Goal: Task Accomplishment & Management: Manage account settings

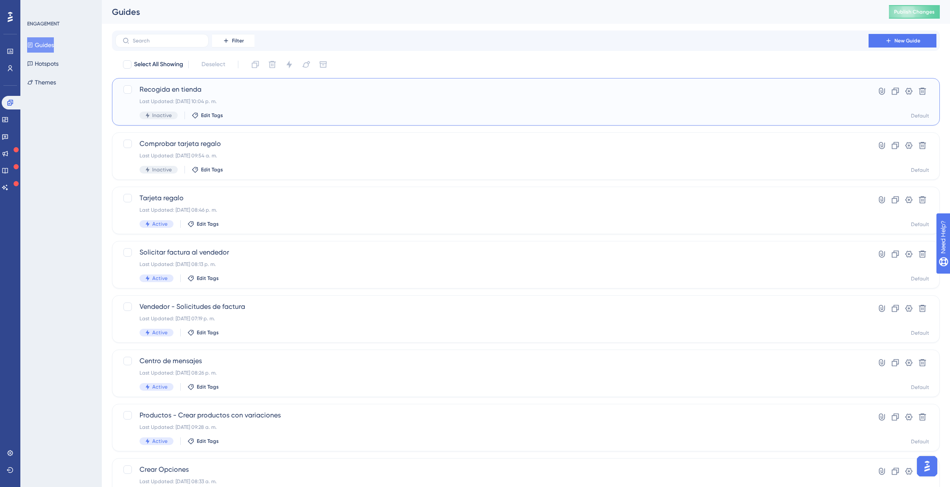
click at [190, 92] on span "Recogida en tienda" at bounding box center [491, 89] width 705 height 10
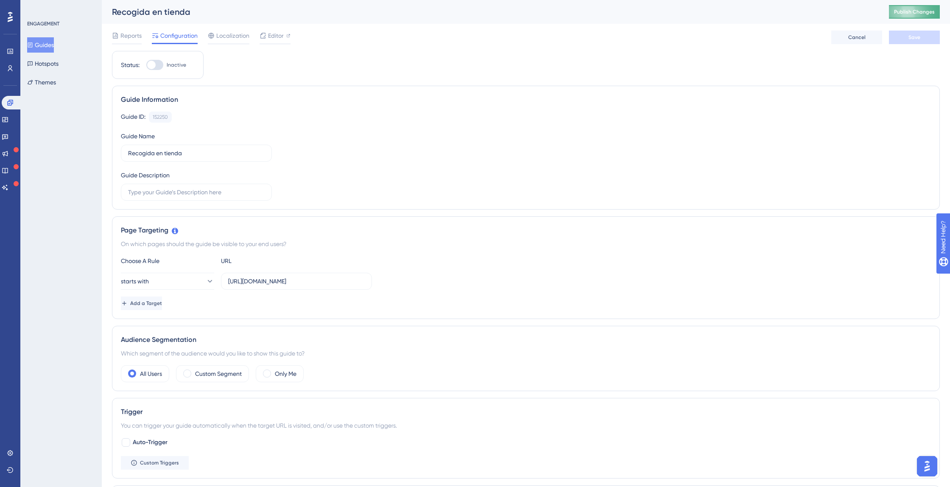
click at [901, 15] on button "Publish Changes" at bounding box center [913, 12] width 51 height 14
click at [148, 64] on div at bounding box center [151, 65] width 8 height 8
click at [146, 65] on input "Inactive" at bounding box center [146, 65] width 0 height 0
checkbox input "true"
click at [280, 38] on span "Editor" at bounding box center [276, 36] width 16 height 10
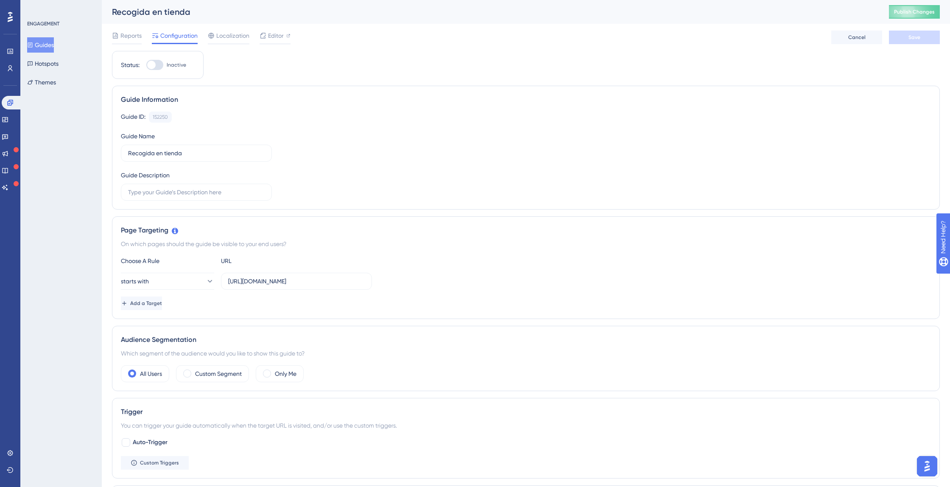
click at [157, 66] on div at bounding box center [154, 65] width 17 height 10
click at [146, 65] on input "Inactive" at bounding box center [146, 65] width 0 height 0
checkbox input "true"
click at [903, 35] on button "Save" at bounding box center [913, 38] width 51 height 14
click at [914, 12] on span "Publish Changes" at bounding box center [914, 11] width 41 height 7
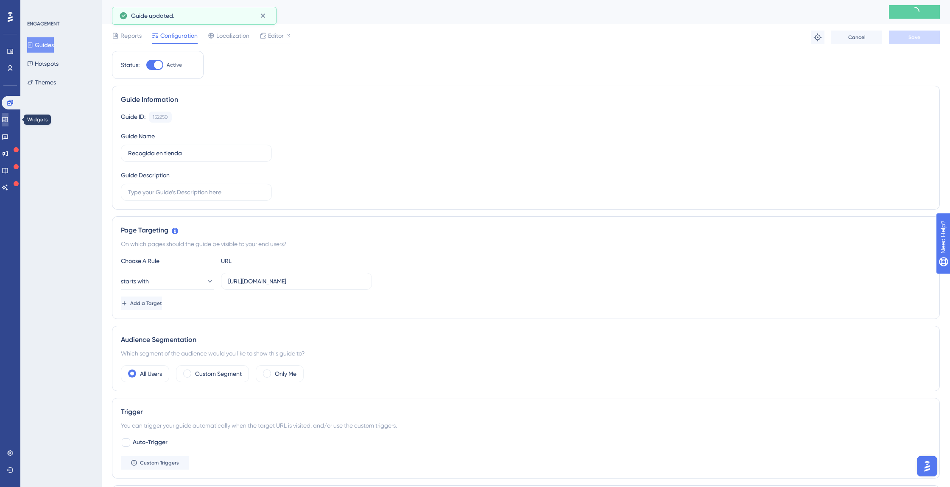
click at [8, 120] on link at bounding box center [5, 120] width 7 height 14
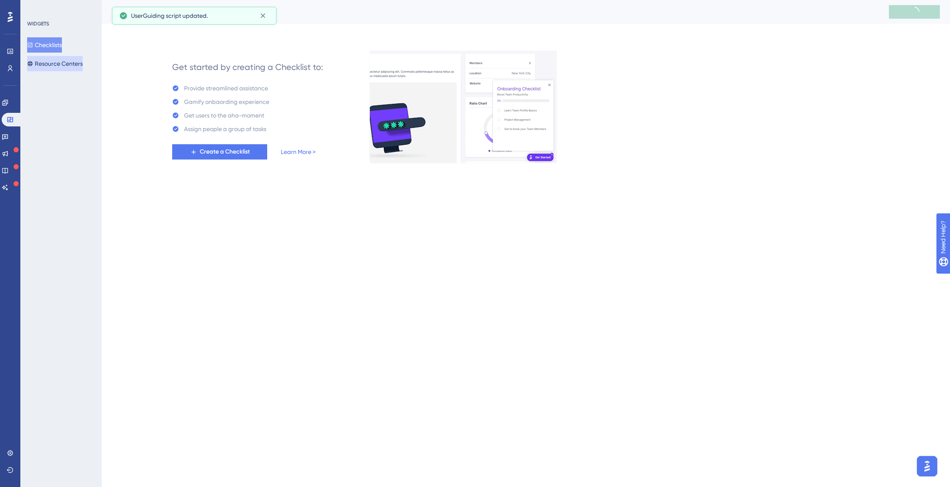
click at [57, 61] on button "Resource Centers" at bounding box center [55, 63] width 56 height 15
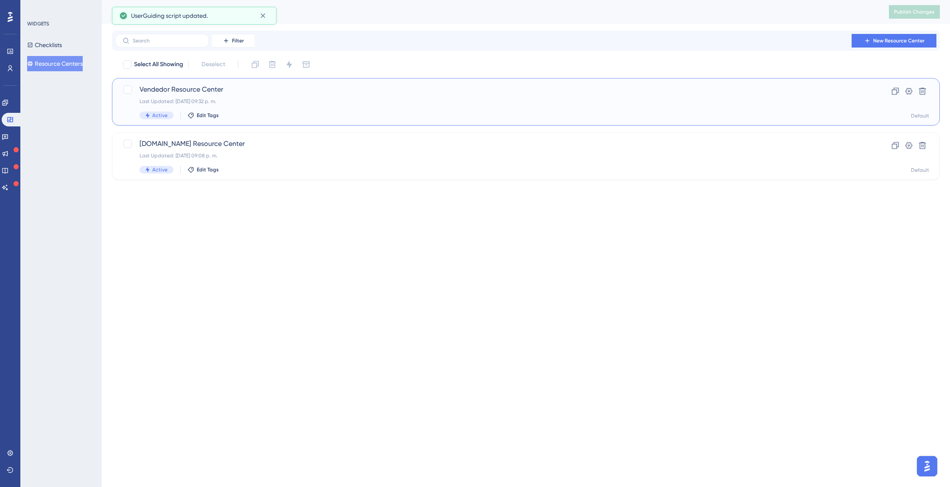
click at [170, 97] on div "Vendedor Resource Center Last Updated: [DATE] 09:32 p. m. Active Edit Tags" at bounding box center [491, 101] width 705 height 35
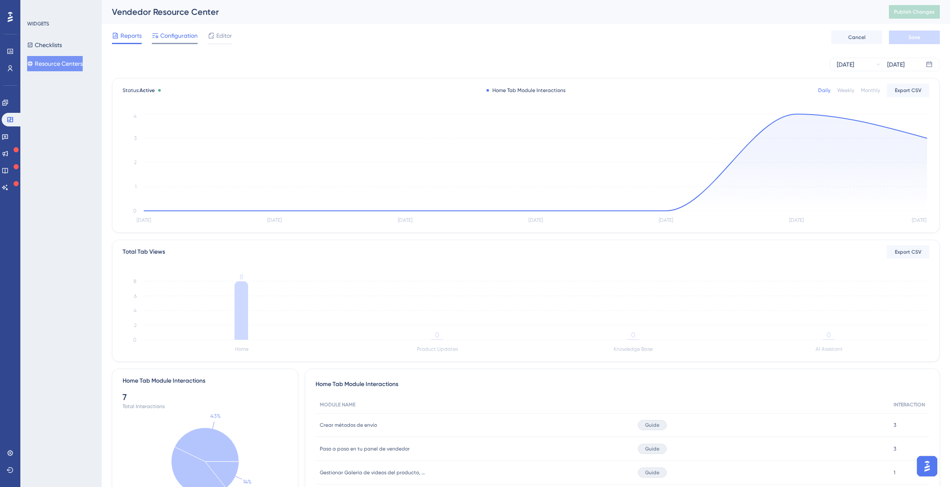
click at [190, 38] on span "Configuration" at bounding box center [178, 36] width 37 height 10
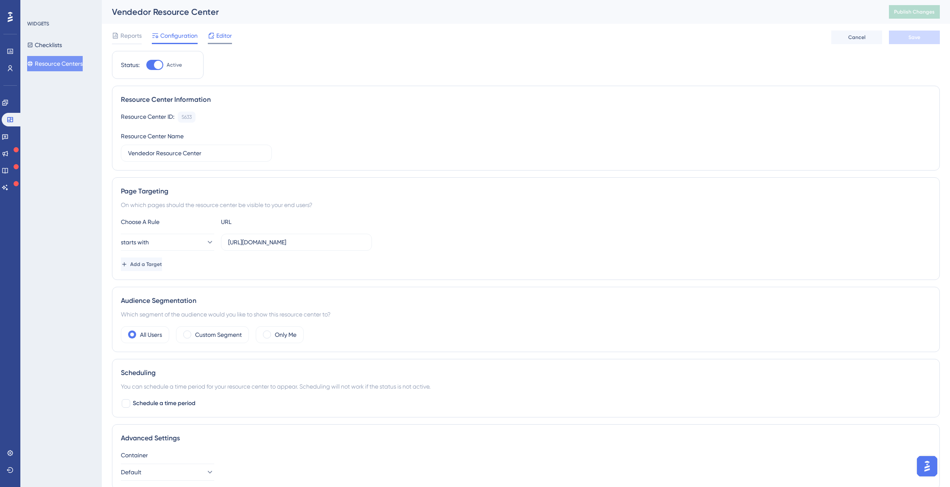
click at [221, 36] on span "Editor" at bounding box center [224, 36] width 16 height 10
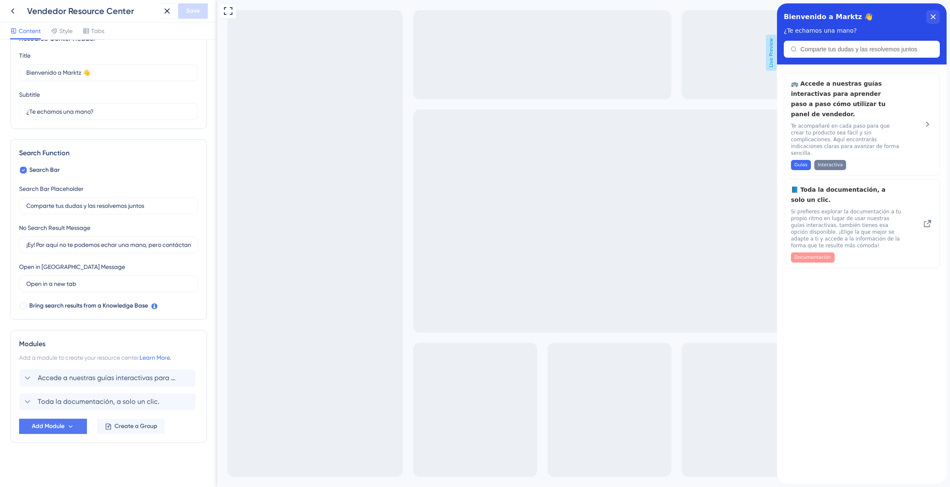
click at [60, 435] on div "Modules Add a module to create your resource center. Learn More. Accede a nuest…" at bounding box center [108, 386] width 197 height 113
click at [61, 430] on span "Add Module" at bounding box center [48, 426] width 33 height 10
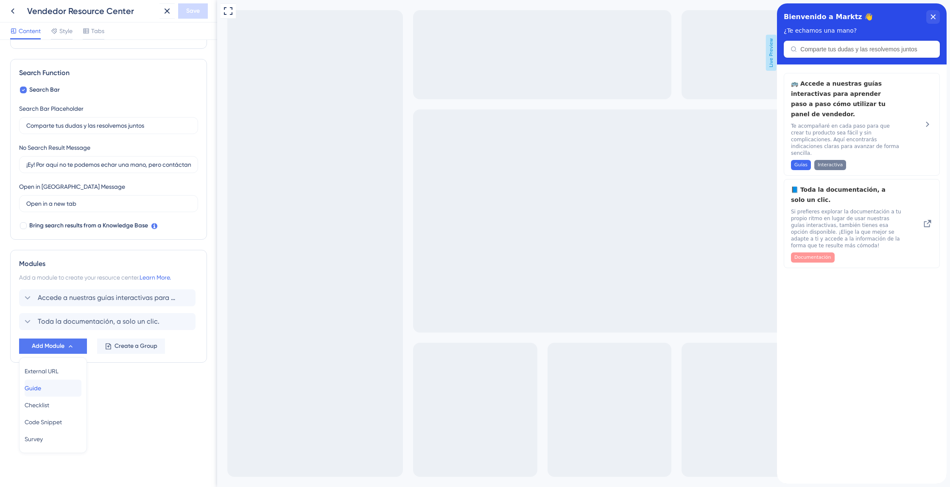
click at [50, 387] on div "Guide Guide" at bounding box center [53, 387] width 57 height 17
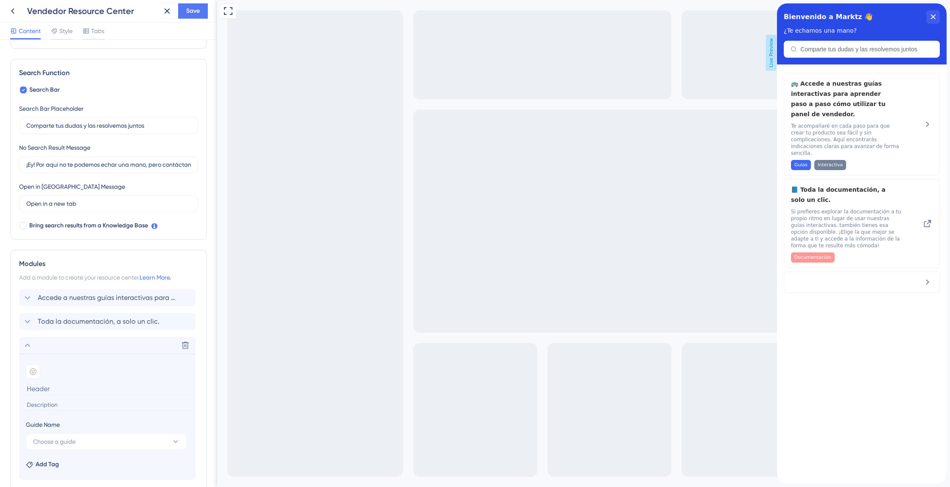
scroll to position [175, 0]
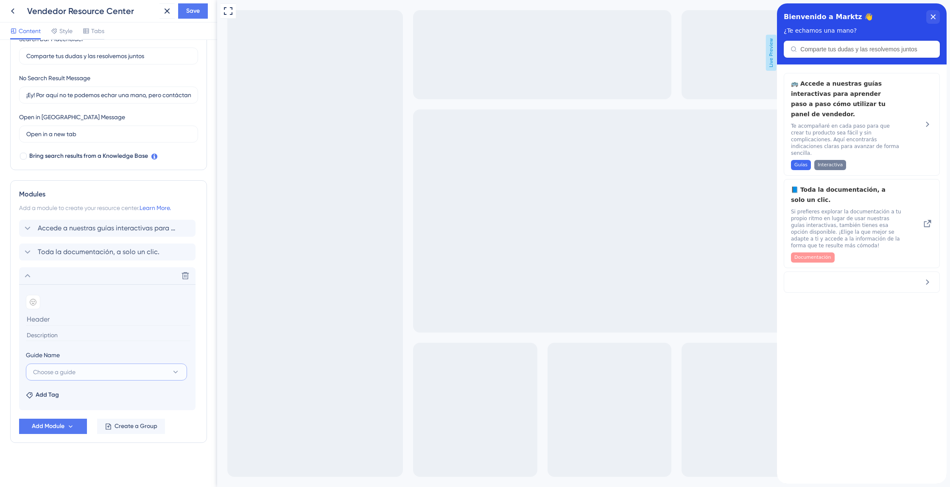
click at [72, 375] on span "Choose a guide" at bounding box center [54, 372] width 42 height 10
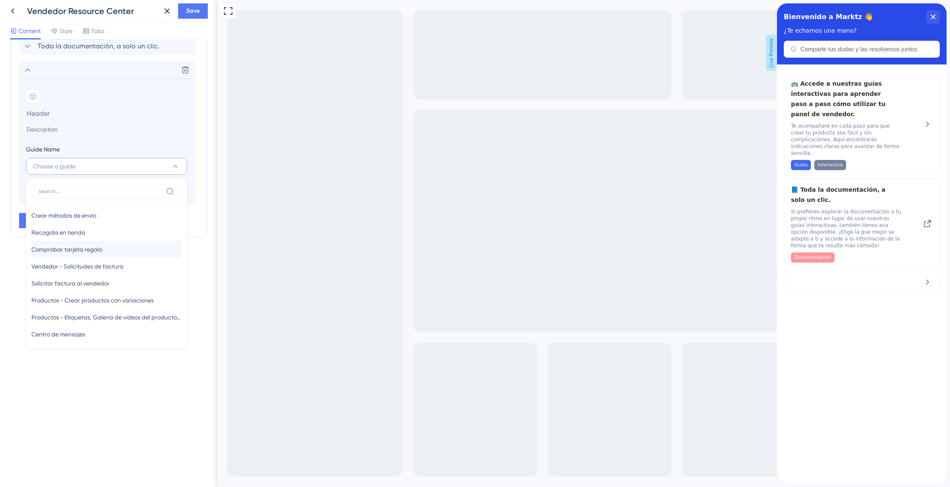
scroll to position [19, 0]
click at [71, 232] on span "Recogida en tienda" at bounding box center [58, 233] width 54 height 10
type input "Recogida en tienda"
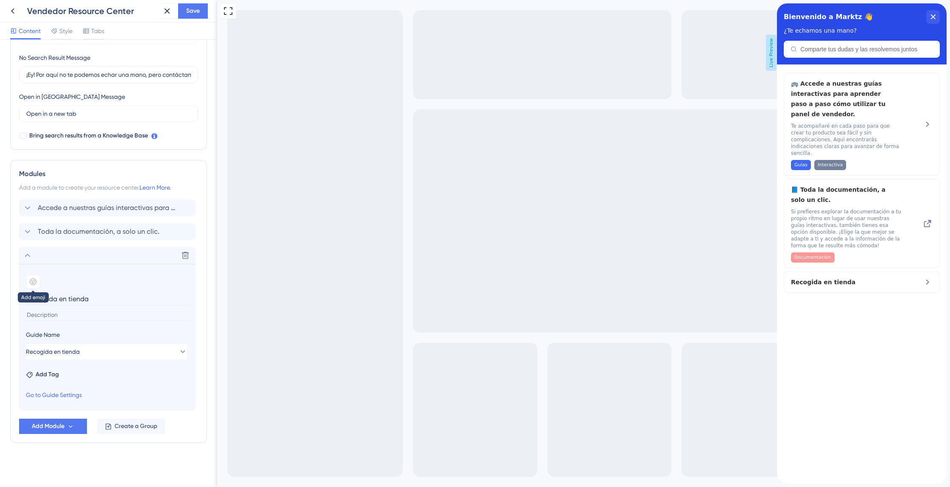
drag, startPoint x: 36, startPoint y: 282, endPoint x: 91, endPoint y: 286, distance: 55.6
click at [36, 282] on icon at bounding box center [33, 281] width 7 height 7
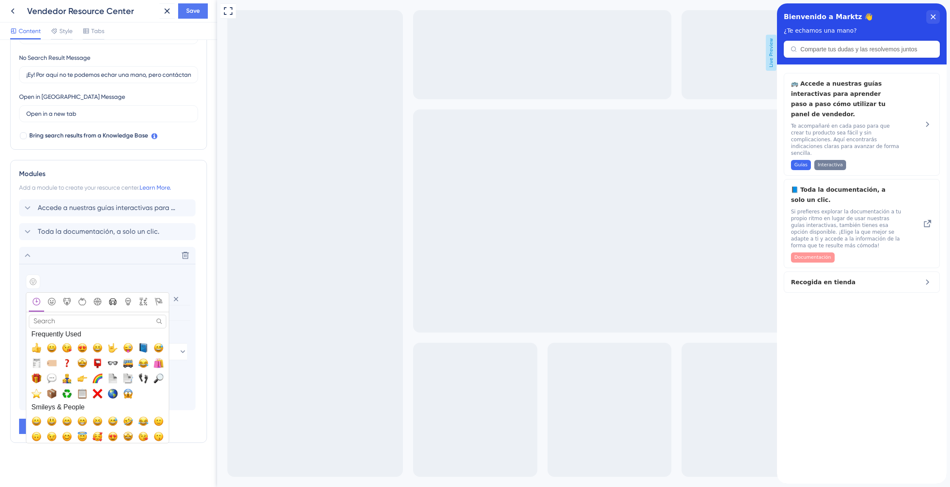
click at [111, 300] on icon "Travel & Places" at bounding box center [113, 302] width 8 height 8
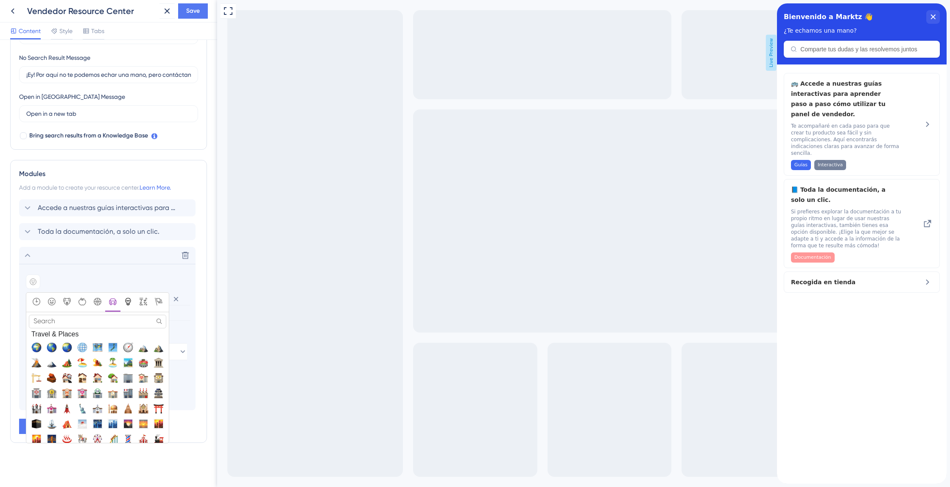
click at [129, 300] on icon "Objects" at bounding box center [128, 301] width 4 height 2
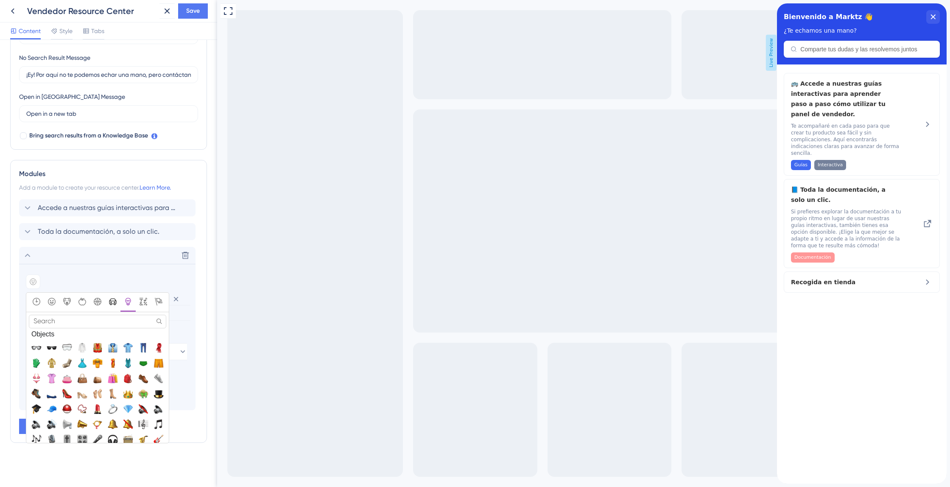
click at [116, 302] on icon "Travel & Places" at bounding box center [113, 301] width 8 height 7
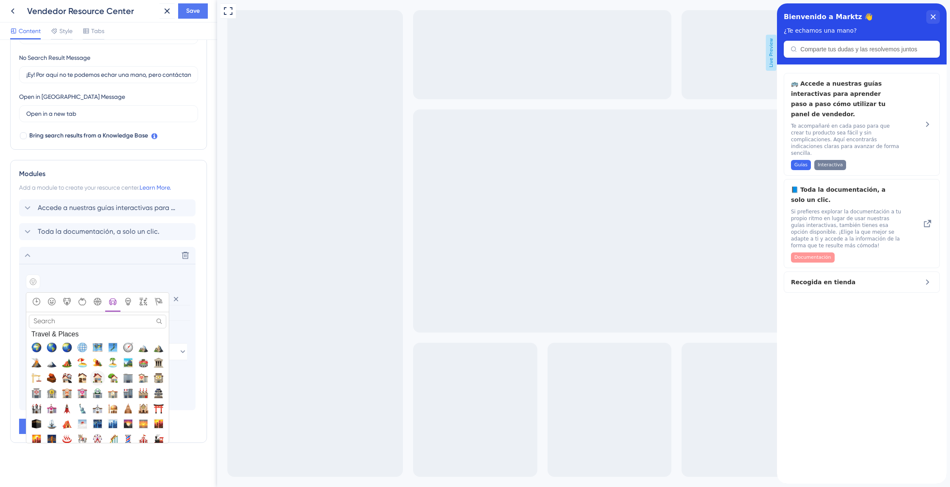
click at [99, 379] on span "🏠, house" at bounding box center [97, 378] width 10 height 10
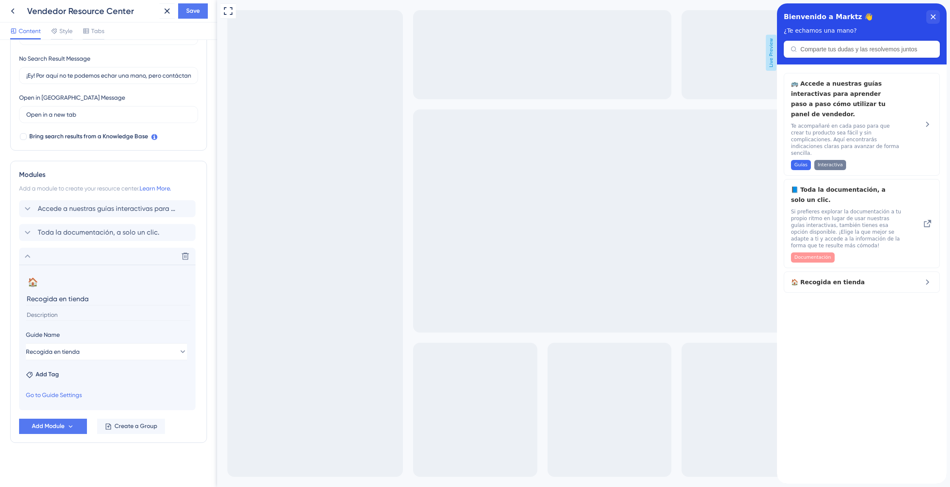
click at [67, 314] on input at bounding box center [108, 314] width 164 height 11
paste input "4. Ve a la pestaña Recogida:"
type input "4. Ve a la pestaña Recogida:"
paste input "Dales a tus clientes la opción de recoger sus pedidos en tu tienda, en tu fábri…"
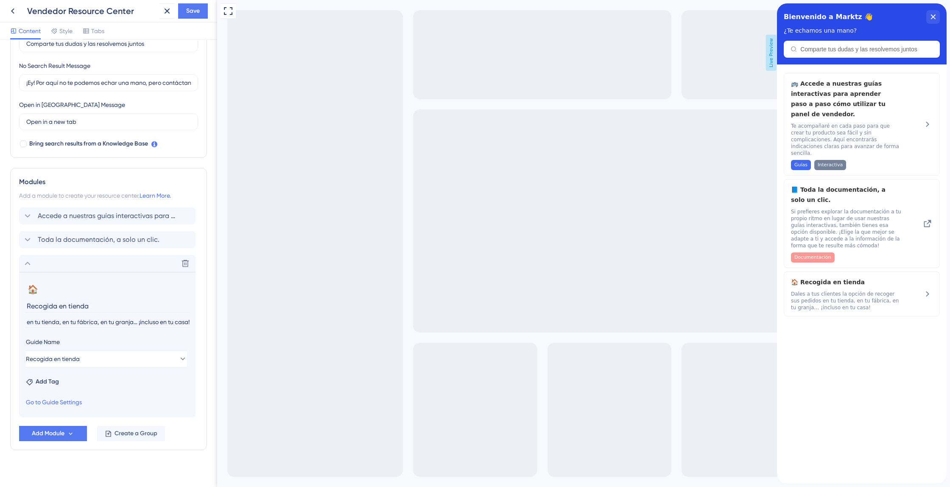
scroll to position [178, 0]
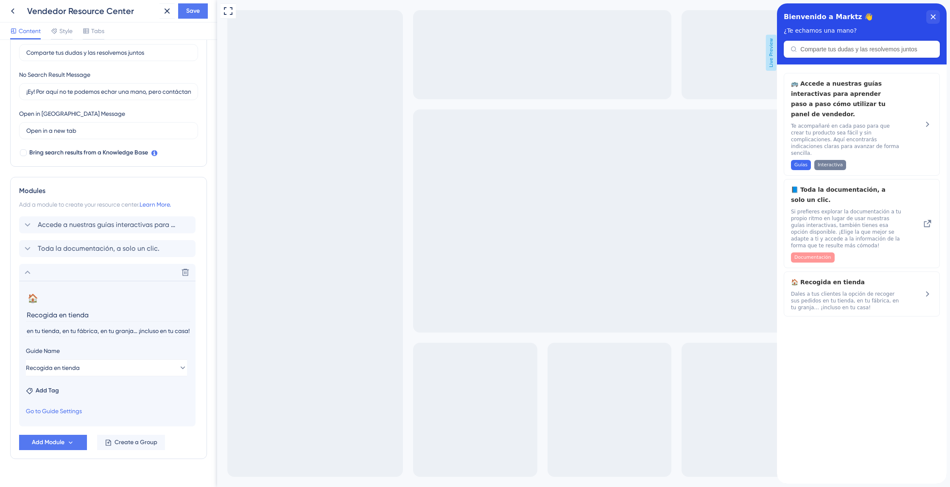
drag, startPoint x: 188, startPoint y: 330, endPoint x: 139, endPoint y: 331, distance: 49.2
click at [139, 331] on input "Dales a tus clientes la opción de recoger sus pedidos en tu tienda, en tu fábri…" at bounding box center [108, 330] width 164 height 11
drag, startPoint x: 395, startPoint y: 331, endPoint x: 220, endPoint y: 337, distance: 175.2
type input "Dales a tus clientes la opción de recoger sus pedidos en tu tienda, en tu fábri…"
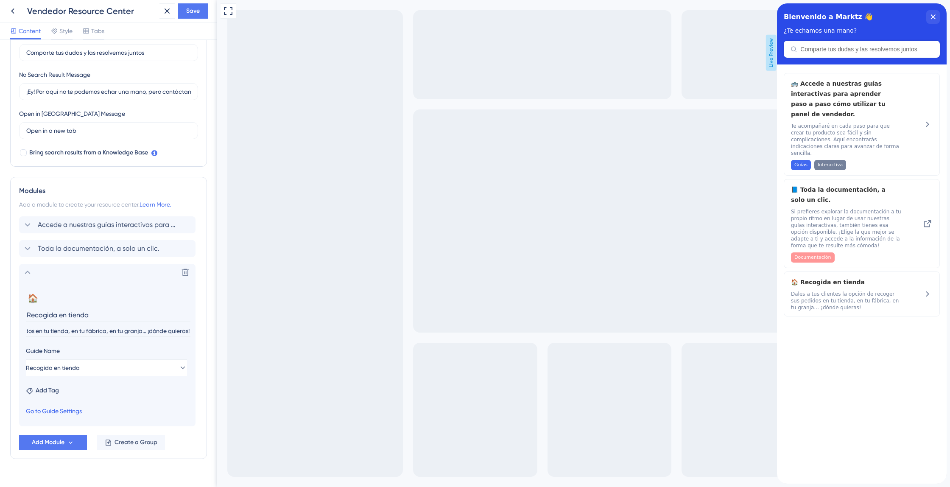
scroll to position [0, 0]
click at [51, 387] on span "Add Tag" at bounding box center [47, 390] width 23 height 10
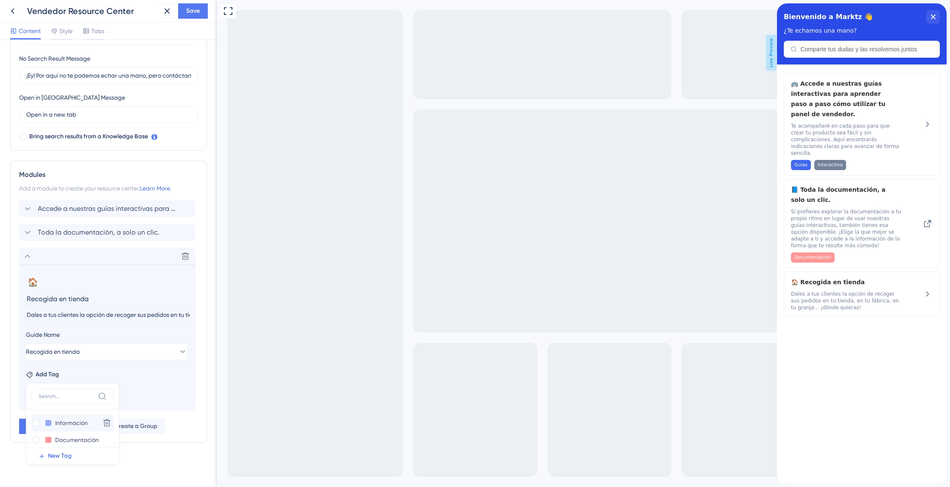
scroll to position [40, 0]
click at [64, 429] on input "Guías" at bounding box center [72, 433] width 34 height 11
click at [40, 434] on label at bounding box center [36, 433] width 10 height 8
checkbox input "true"
click at [58, 414] on div at bounding box center [59, 416] width 7 height 7
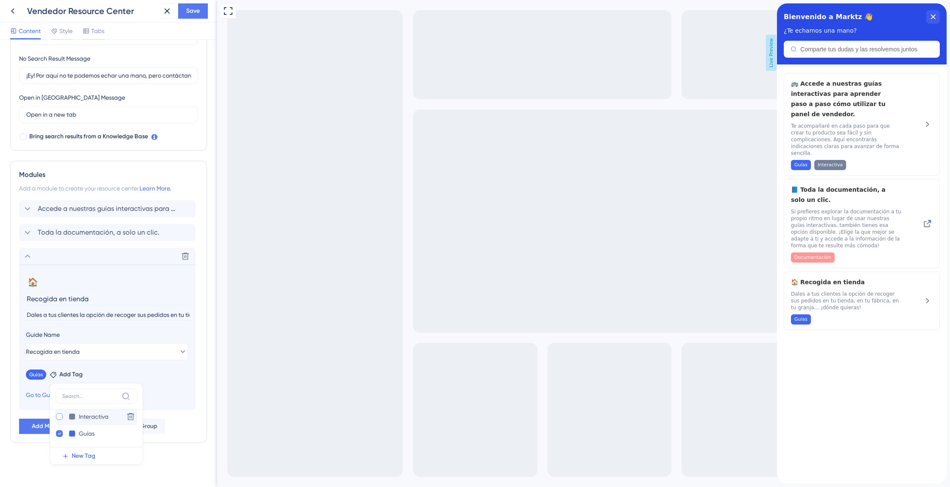
checkbox input "true"
click at [144, 367] on div "Guías Remove Interactiva Remove Add Tag Información Información Delete Document…" at bounding box center [107, 373] width 163 height 14
click at [71, 210] on span "Accede a nuestras guías interactivas para aprender paso a paso cómo utilizar tu…" at bounding box center [108, 208] width 140 height 10
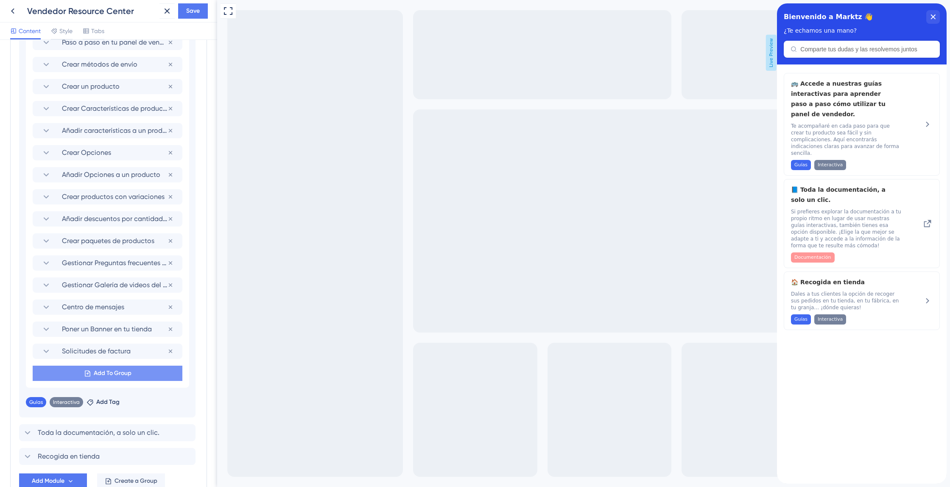
scroll to position [450, 0]
click at [103, 372] on span "Add To Group" at bounding box center [113, 371] width 38 height 10
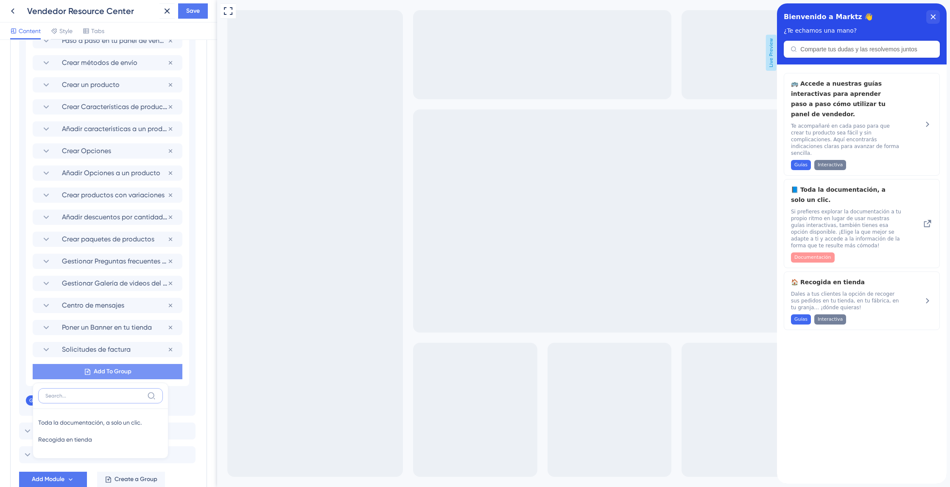
scroll to position [503, 0]
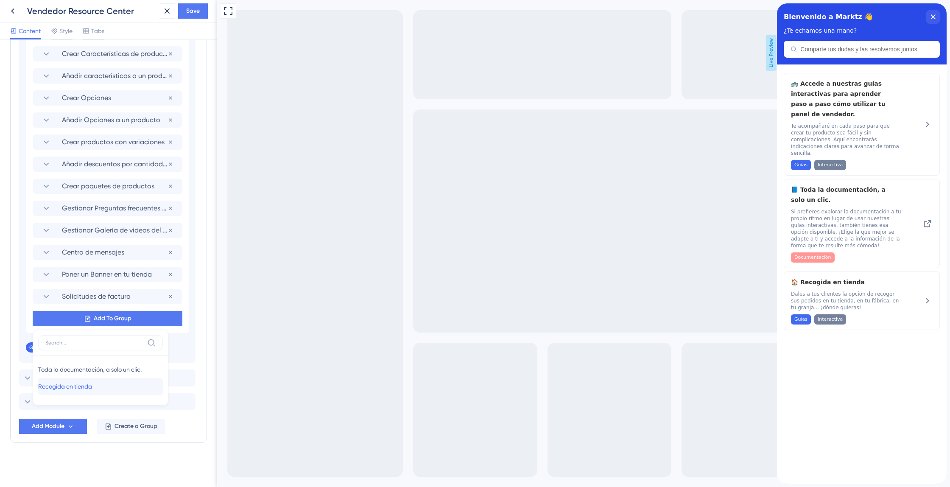
click at [86, 383] on span "Recogida en tienda" at bounding box center [65, 386] width 54 height 10
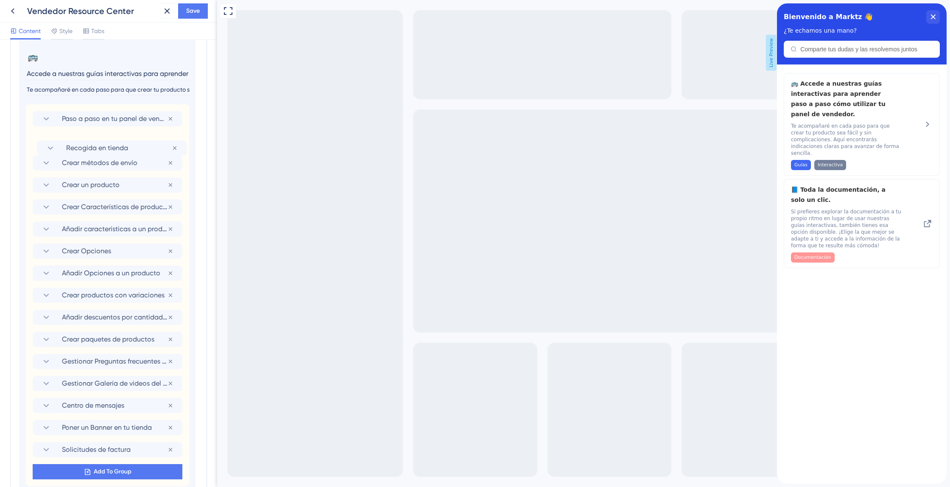
scroll to position [372, 0]
drag, startPoint x: 114, startPoint y: 318, endPoint x: 116, endPoint y: 156, distance: 162.8
click at [117, 156] on div "Paso a paso en tu panel de vendedor Remove from group Crear métodos de envío Re…" at bounding box center [107, 295] width 163 height 382
click at [199, 12] on span "Save" at bounding box center [193, 11] width 14 height 10
drag, startPoint x: 164, startPoint y: 14, endPoint x: 155, endPoint y: 18, distance: 10.1
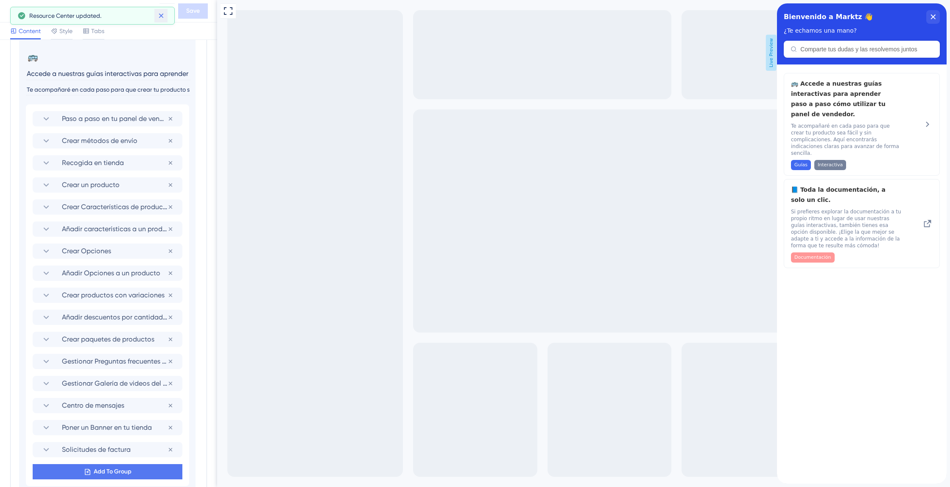
click at [164, 14] on icon at bounding box center [161, 15] width 8 height 8
click at [55, 27] on div at bounding box center [54, 31] width 7 height 10
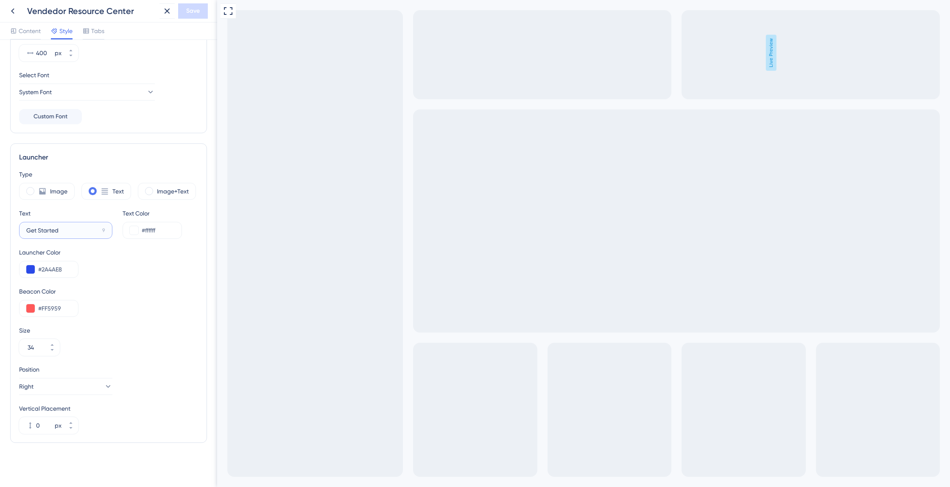
drag, startPoint x: 75, startPoint y: 231, endPoint x: 19, endPoint y: 223, distance: 57.5
click at [19, 223] on div "Text Get Started 9" at bounding box center [65, 223] width 93 height 31
type input "¿Ayuda para empezar?"
click at [187, 8] on span "Save" at bounding box center [193, 11] width 14 height 10
click at [12, 11] on icon at bounding box center [13, 11] width 10 height 10
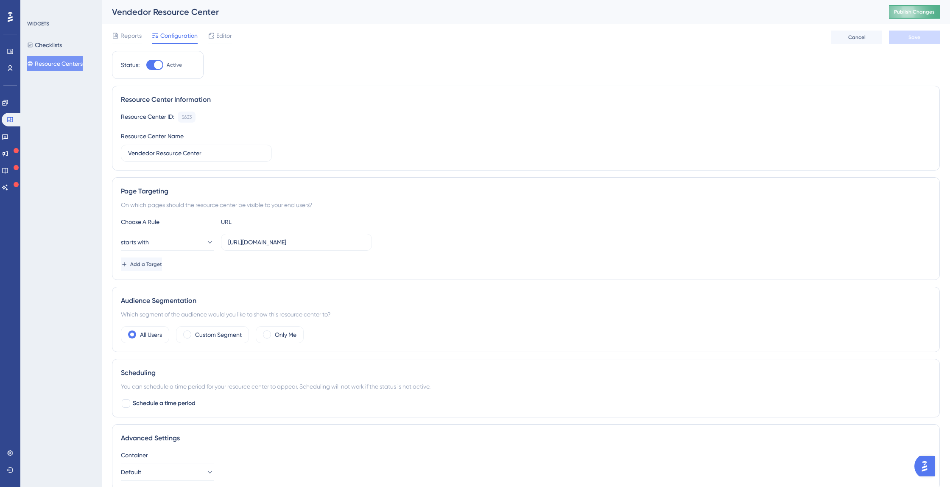
click at [921, 13] on span "Publish Changes" at bounding box center [914, 11] width 41 height 7
click at [226, 37] on span "Editor" at bounding box center [224, 36] width 16 height 10
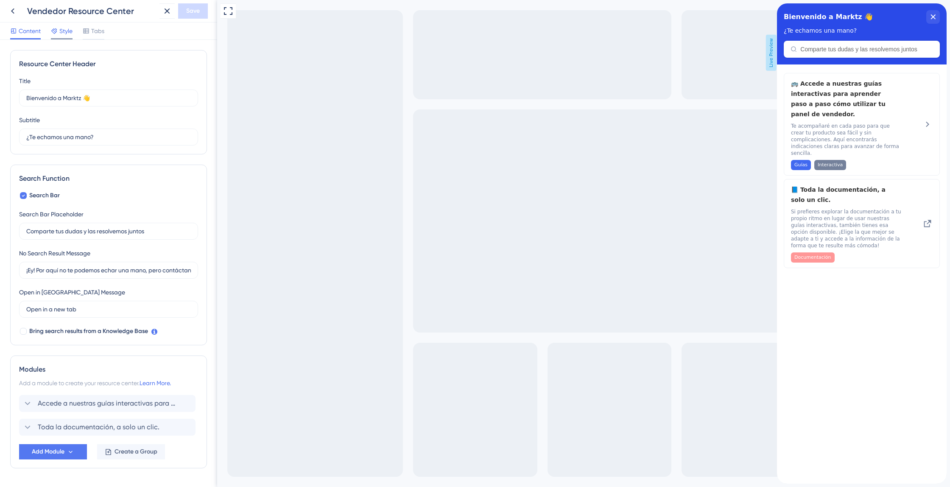
click at [59, 29] on span "Style" at bounding box center [65, 31] width 13 height 10
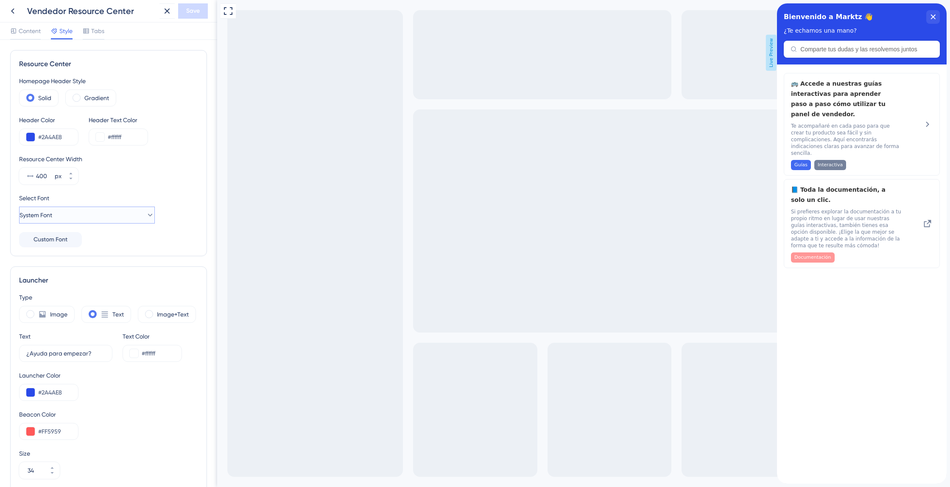
click at [146, 213] on icon at bounding box center [150, 215] width 8 height 8
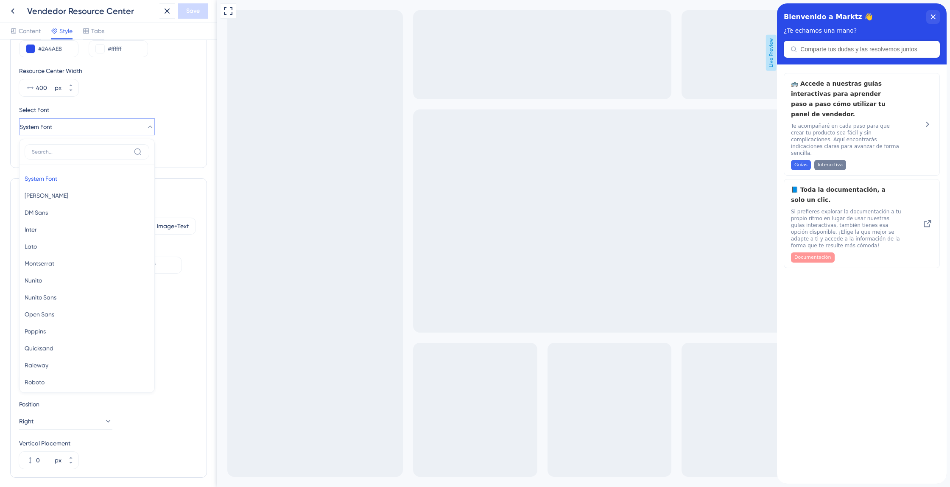
click at [192, 105] on div "Select Font" at bounding box center [108, 110] width 179 height 10
click at [117, 132] on button "System Font" at bounding box center [87, 126] width 136 height 17
click at [188, 87] on div "Select Font" at bounding box center [108, 89] width 179 height 10
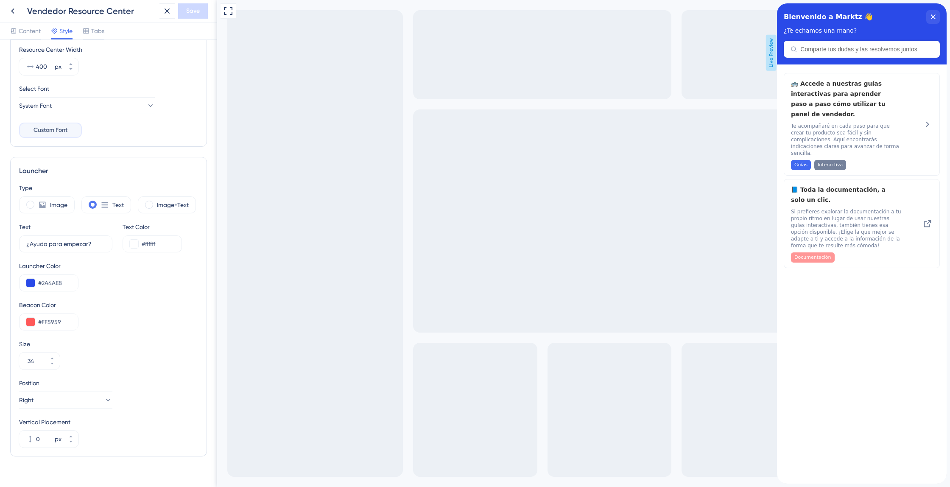
click at [76, 133] on button "Custom Font" at bounding box center [50, 130] width 63 height 15
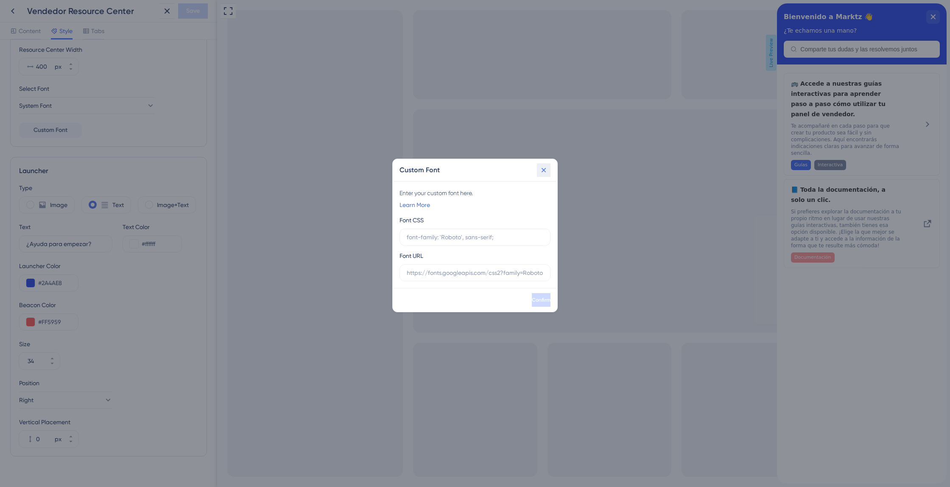
click at [548, 168] on button at bounding box center [544, 170] width 14 height 14
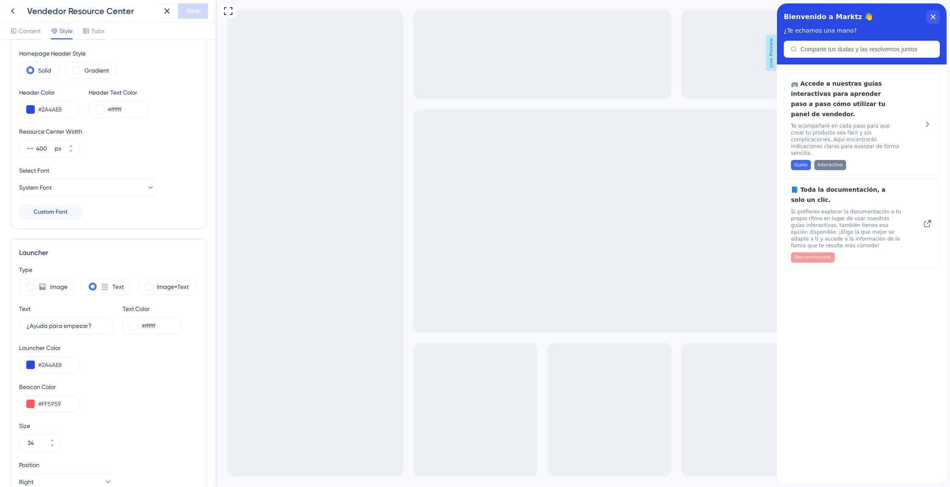
scroll to position [0, 0]
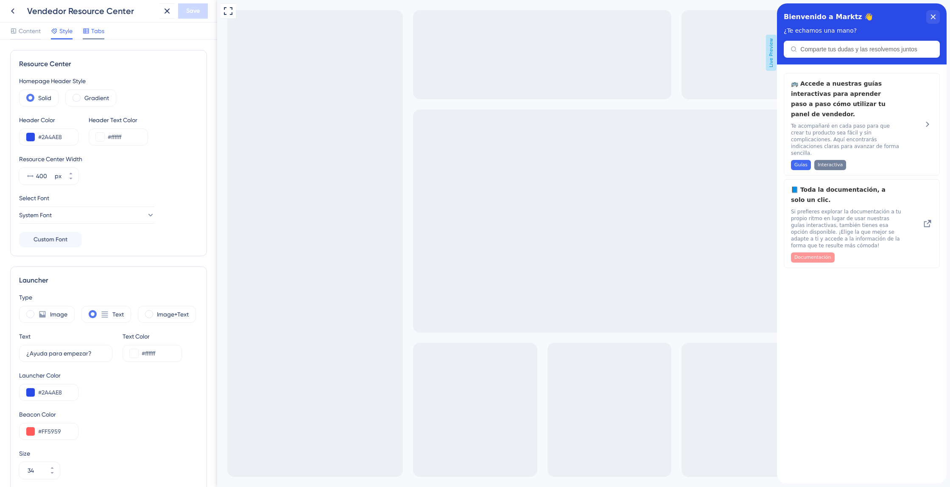
click at [96, 36] on div "Tabs" at bounding box center [94, 33] width 22 height 14
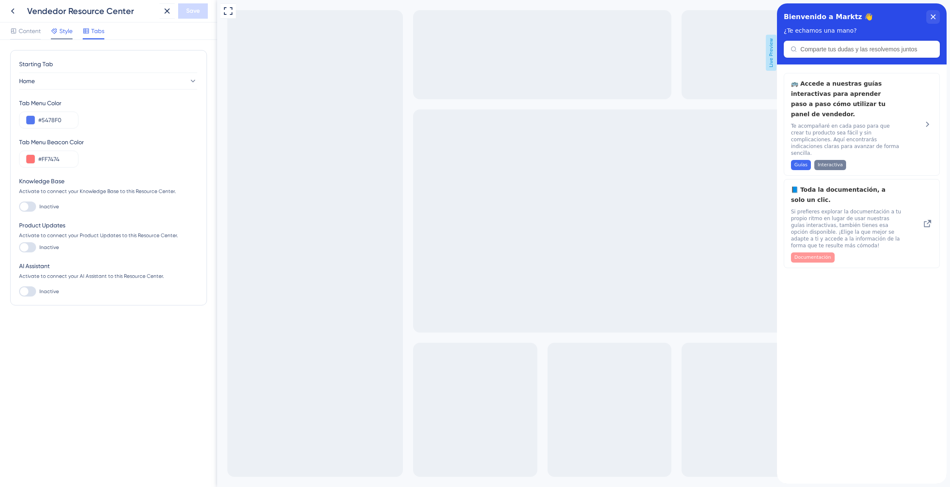
click at [69, 36] on span "Style" at bounding box center [65, 31] width 13 height 10
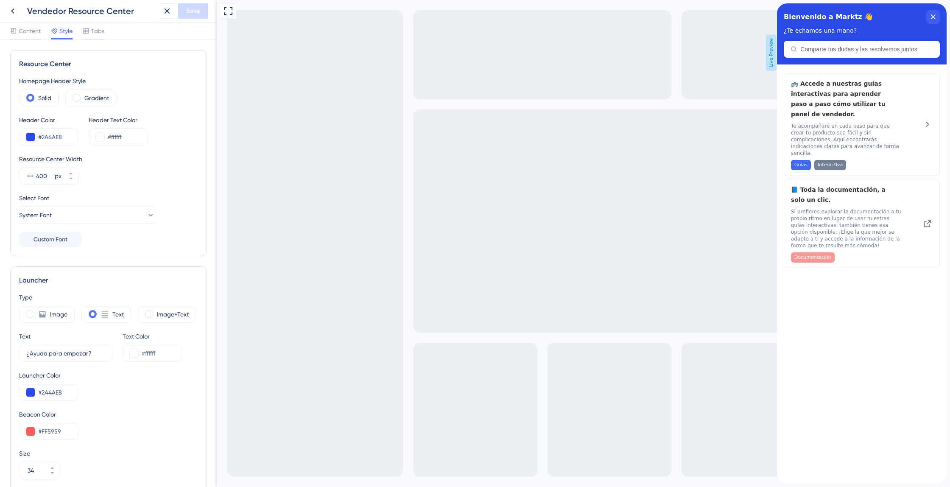
click at [101, 21] on div "Vendedor Resource Center Save" at bounding box center [108, 11] width 217 height 22
click at [97, 31] on span "Tabs" at bounding box center [97, 31] width 13 height 10
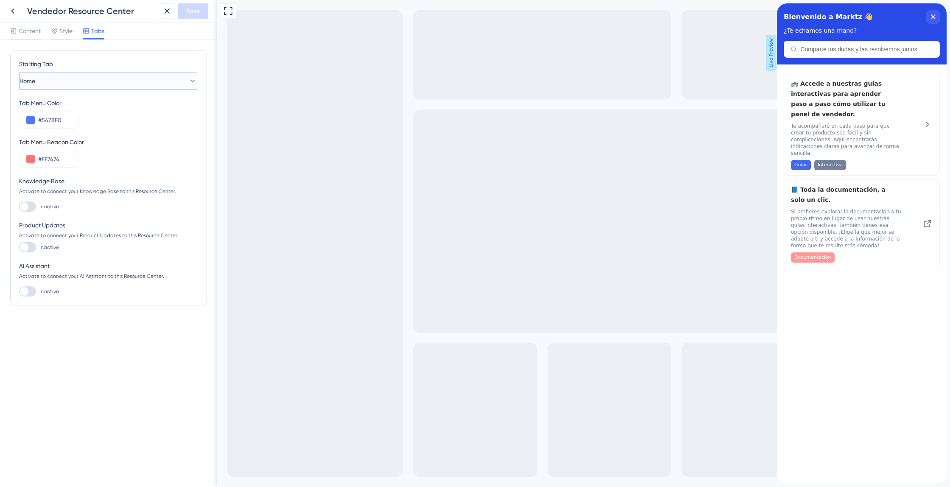
click at [83, 77] on button "Home" at bounding box center [108, 80] width 178 height 17
click at [94, 60] on div "Starting Tab" at bounding box center [108, 66] width 178 height 14
click at [61, 29] on span "Style" at bounding box center [65, 31] width 13 height 10
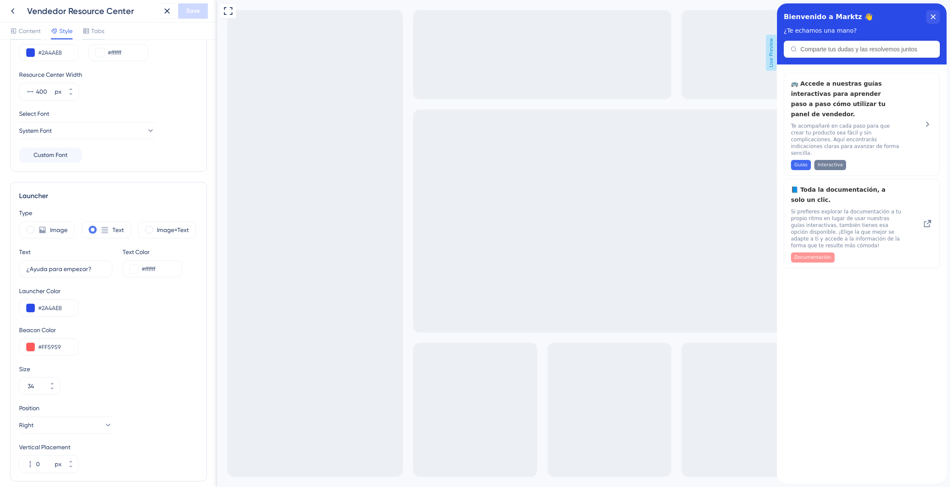
scroll to position [87, 0]
click at [66, 154] on span "Custom Font" at bounding box center [50, 152] width 34 height 10
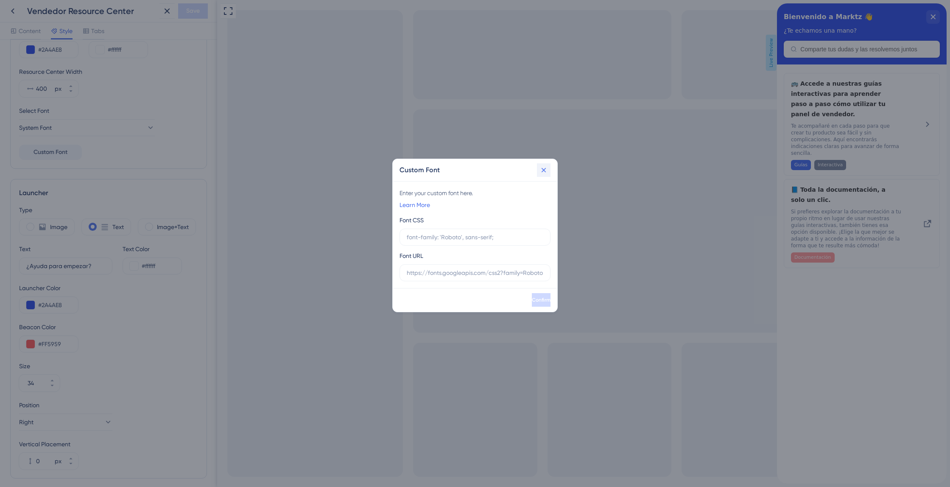
click at [549, 172] on button at bounding box center [544, 170] width 14 height 14
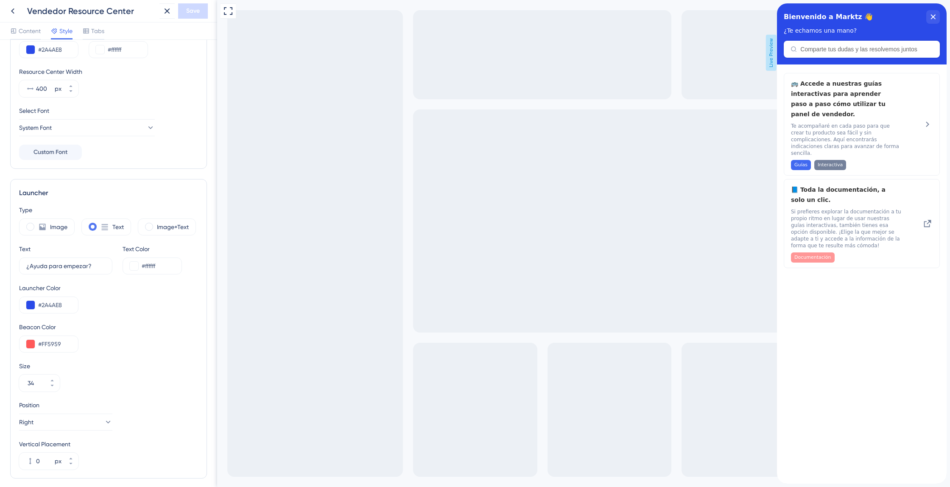
scroll to position [123, 0]
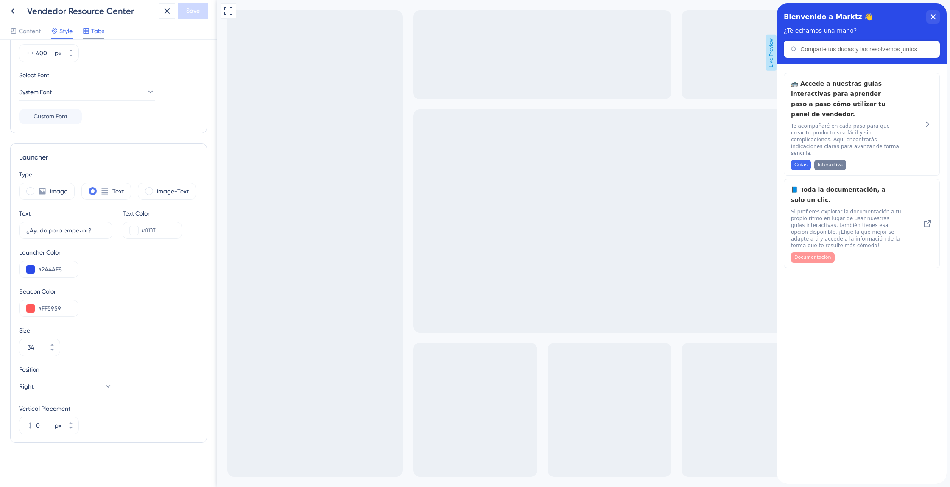
click at [92, 31] on span "Tabs" at bounding box center [97, 31] width 13 height 10
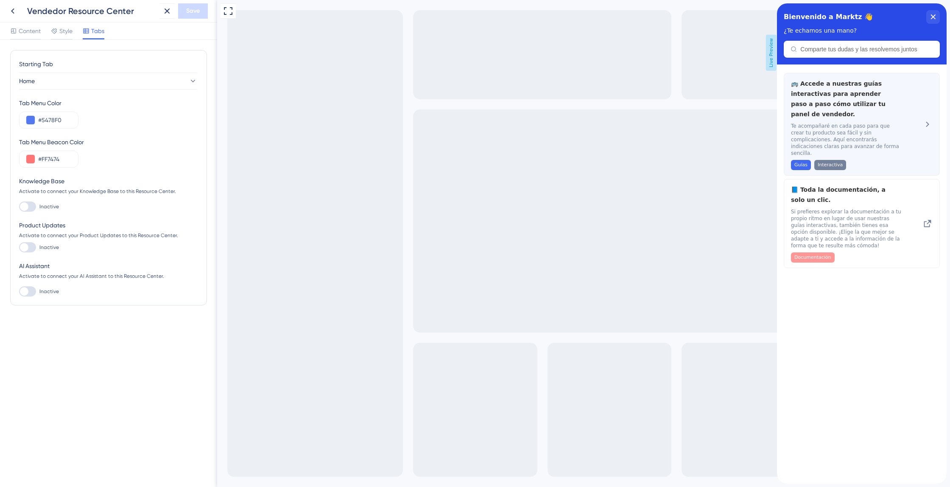
click at [849, 114] on span "🚌 Accede a nuestras guías interactivas para aprender paso a paso cómo utilizar …" at bounding box center [841, 98] width 100 height 41
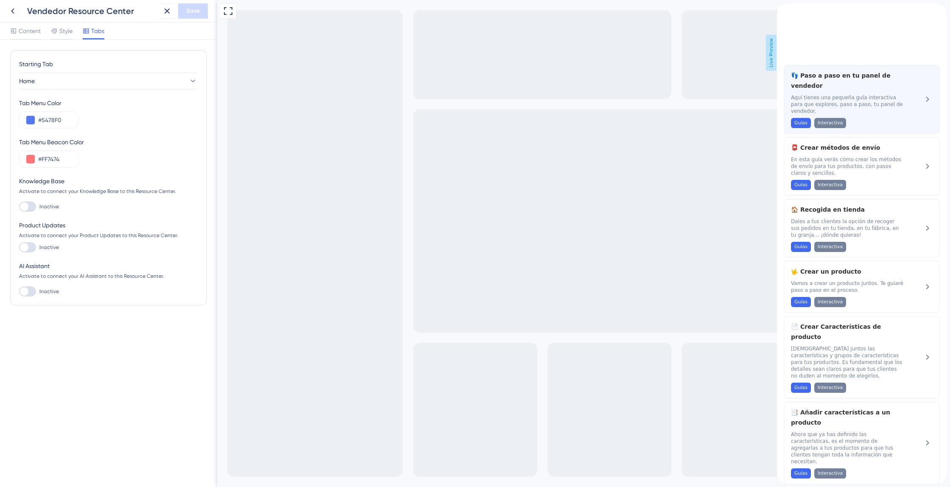
click at [838, 94] on span "Aquí tienes una pequeña guía interactiva para que explores, paso a paso, tu pan…" at bounding box center [847, 104] width 113 height 20
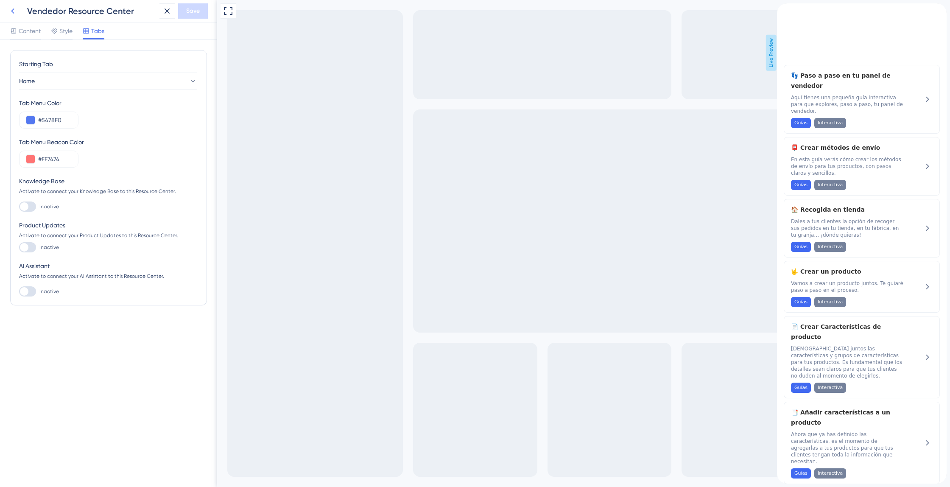
click at [16, 12] on icon at bounding box center [13, 11] width 10 height 10
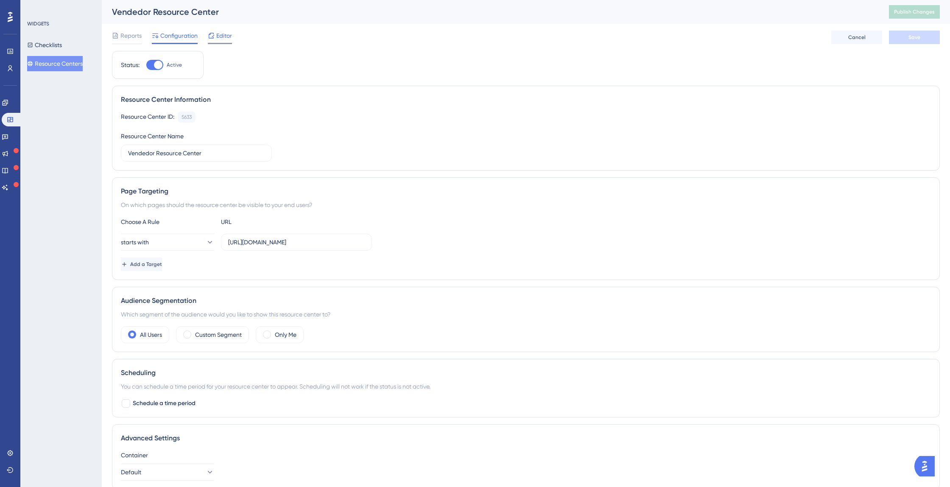
click at [212, 40] on div at bounding box center [211, 36] width 7 height 10
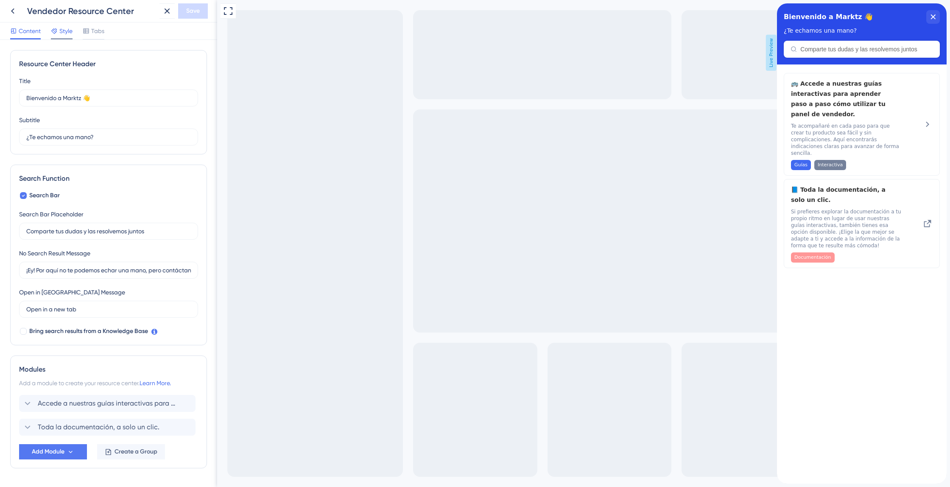
click at [70, 30] on span "Style" at bounding box center [65, 31] width 13 height 10
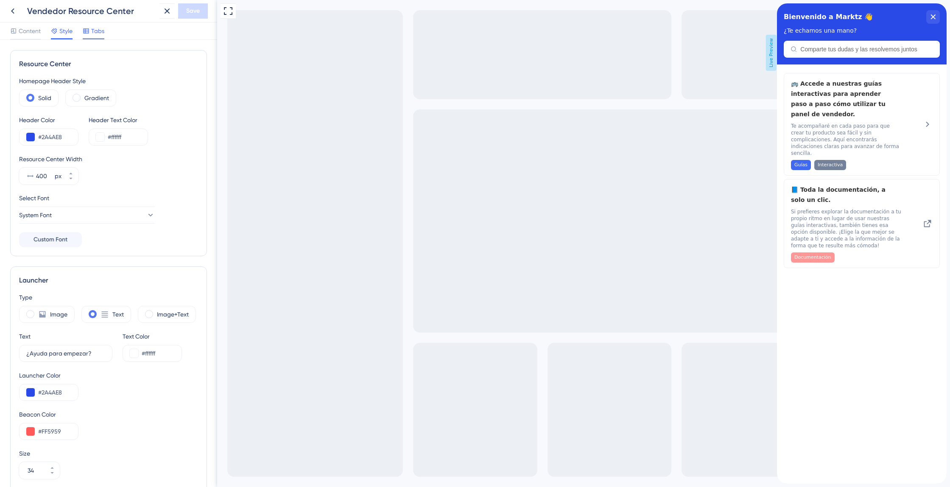
click at [83, 31] on icon at bounding box center [86, 31] width 7 height 7
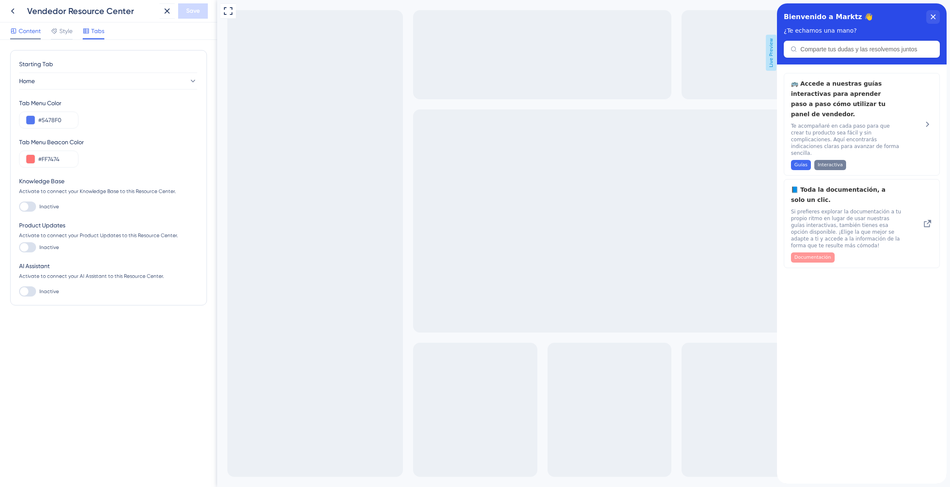
click at [29, 33] on span "Content" at bounding box center [30, 31] width 22 height 10
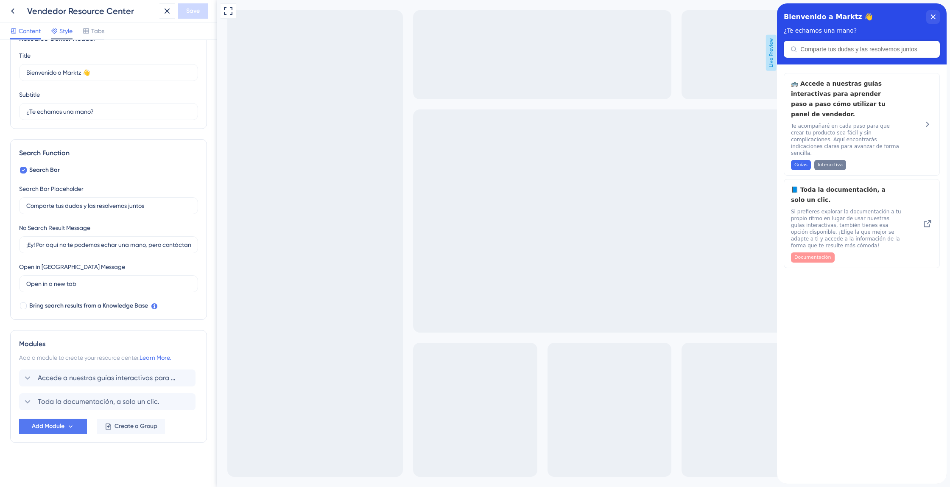
click at [62, 27] on span "Style" at bounding box center [65, 31] width 13 height 10
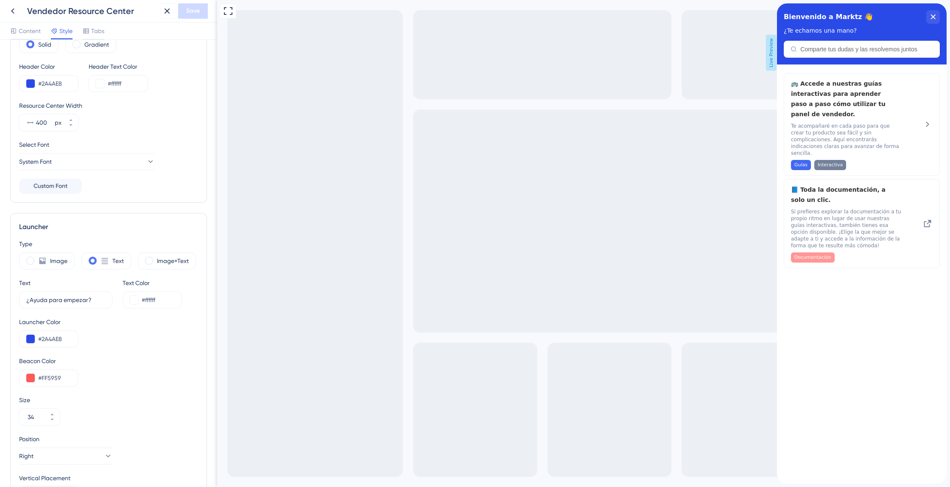
scroll to position [58, 0]
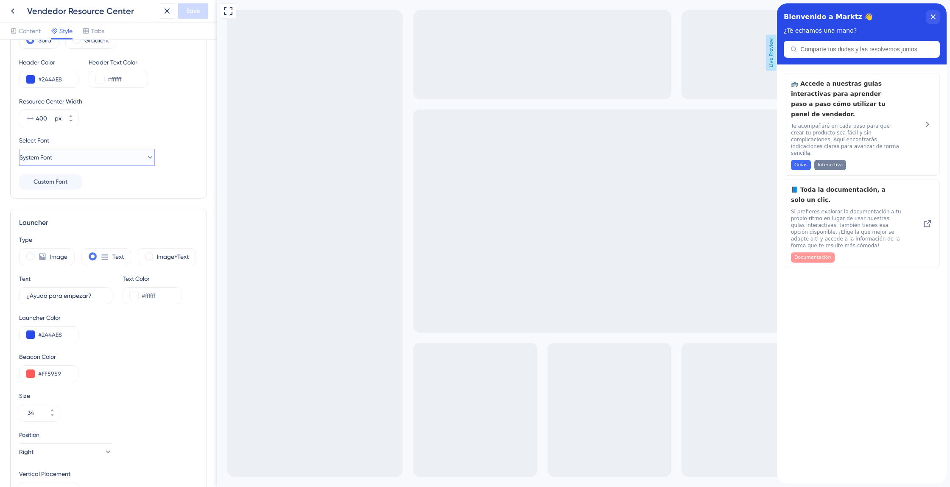
click at [79, 154] on button "System Font" at bounding box center [87, 157] width 136 height 17
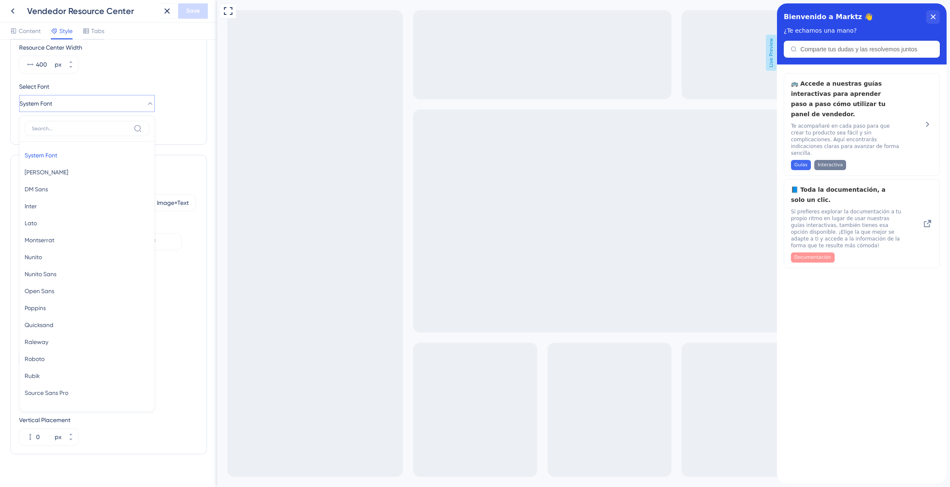
click at [173, 108] on div "Select Font System Font System Font System Font [PERSON_NAME] [PERSON_NAME] DM …" at bounding box center [108, 96] width 179 height 31
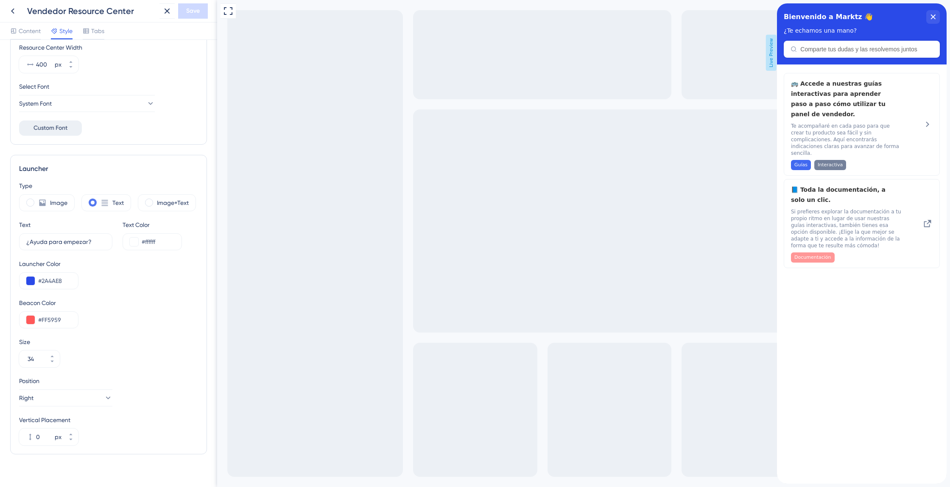
click at [69, 131] on button "Custom Font" at bounding box center [50, 127] width 63 height 15
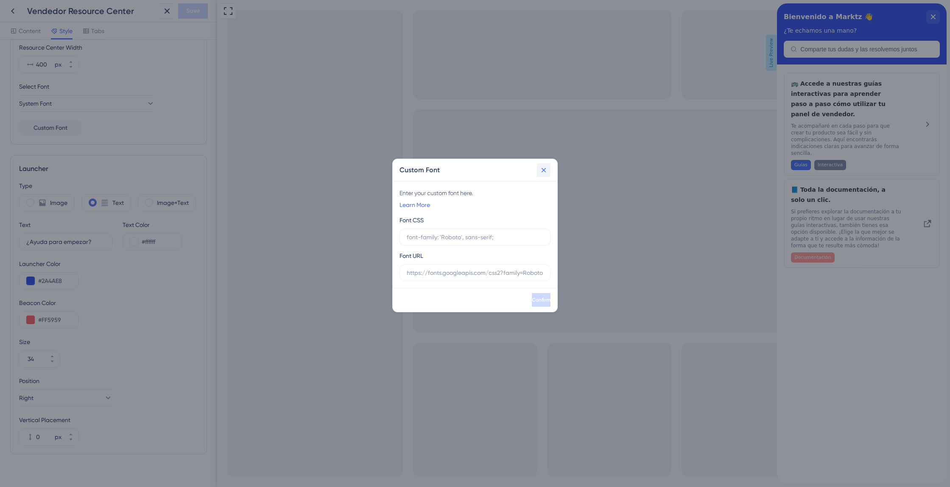
click at [549, 169] on button at bounding box center [544, 170] width 14 height 14
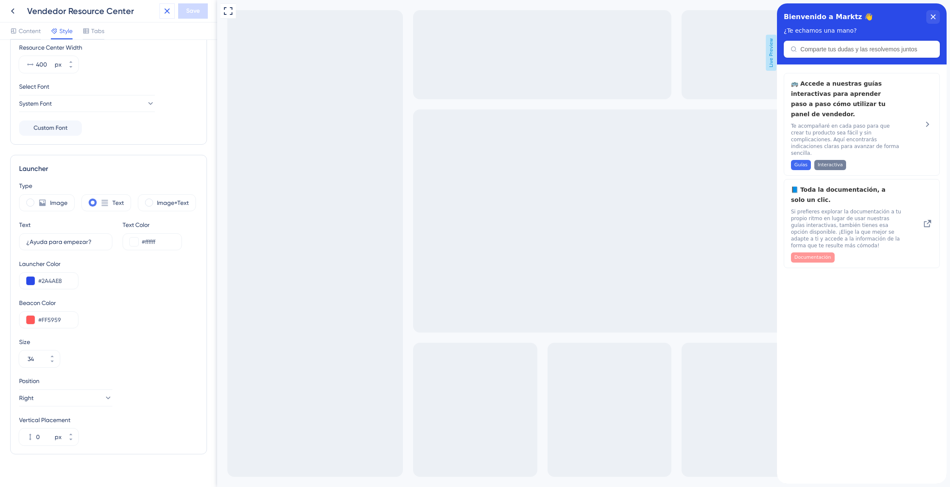
click at [170, 11] on icon at bounding box center [167, 11] width 10 height 10
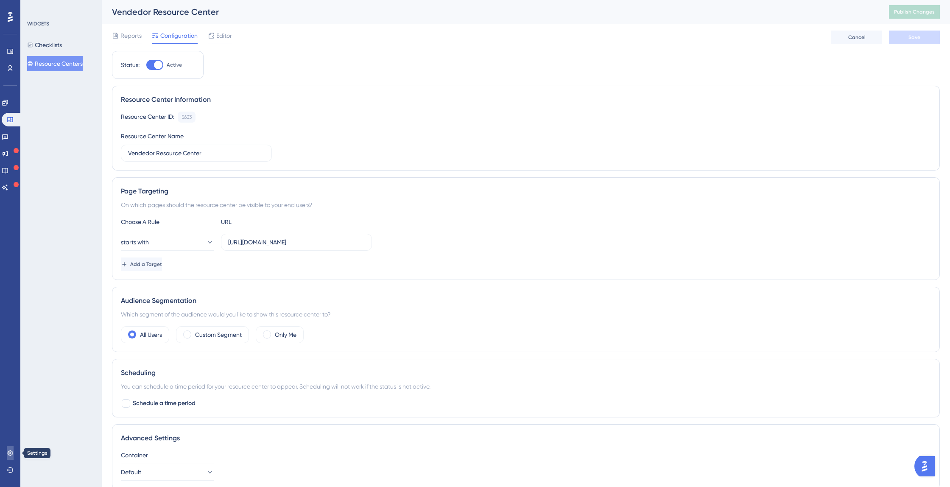
click at [7, 455] on icon at bounding box center [10, 452] width 7 height 7
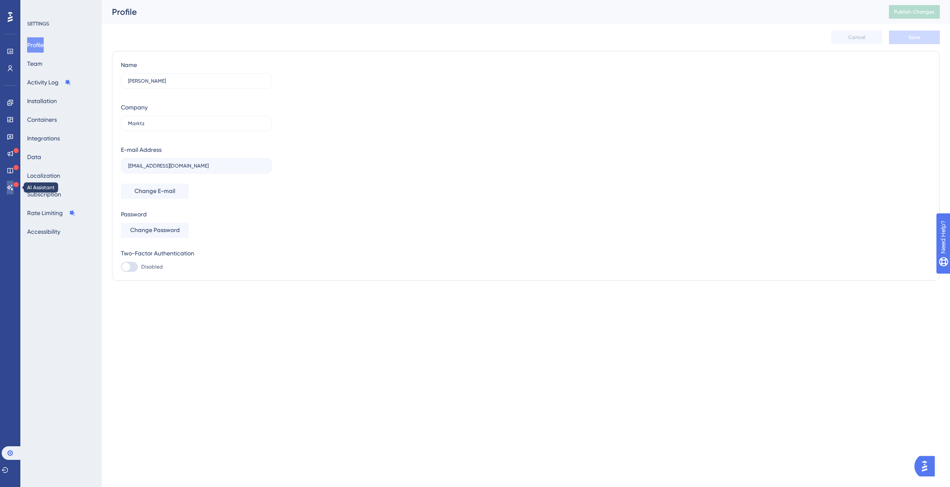
click at [8, 187] on icon at bounding box center [10, 187] width 7 height 7
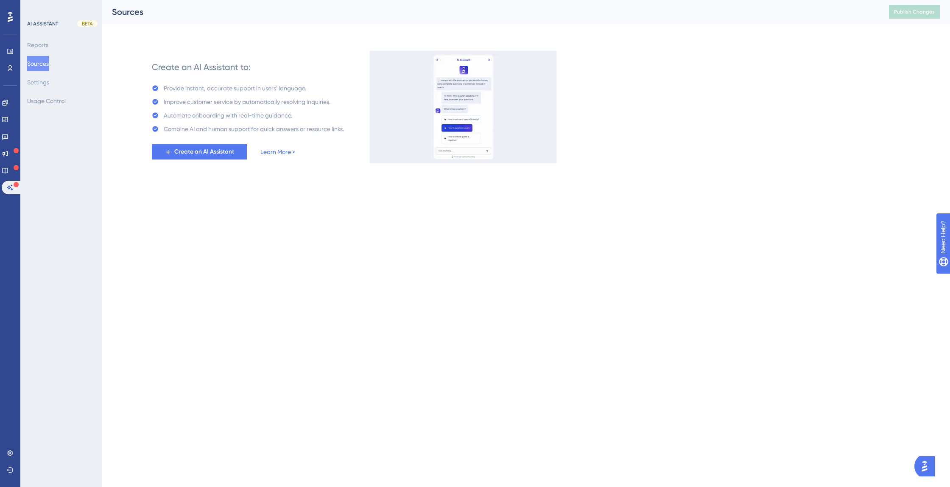
drag, startPoint x: 927, startPoint y: 461, endPoint x: 1841, endPoint y: 914, distance: 1020.1
click at [927, 461] on img "Open AI Assistant Launcher" at bounding box center [923, 465] width 15 height 15
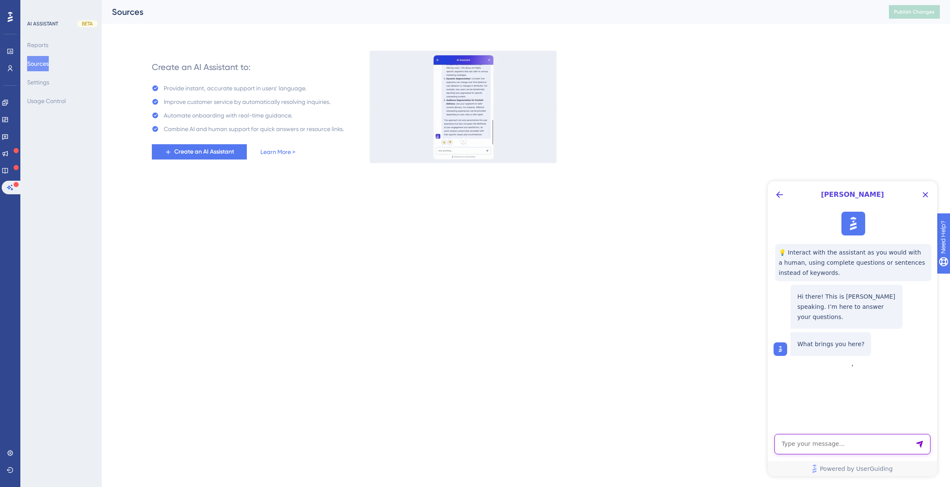
click at [835, 441] on textarea "AI Assistant Text Input" at bounding box center [852, 444] width 156 height 20
type textarea "Como cambiar el color de la fuente de mis guías"
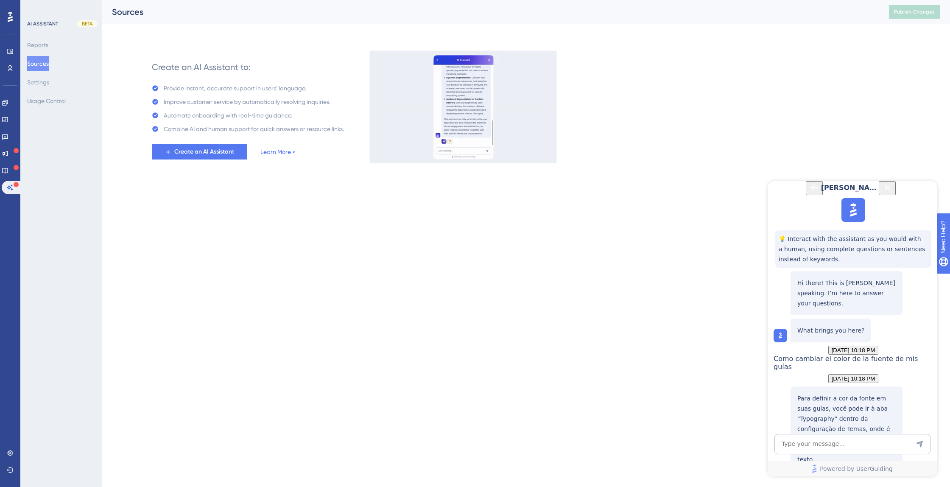
scroll to position [123, 0]
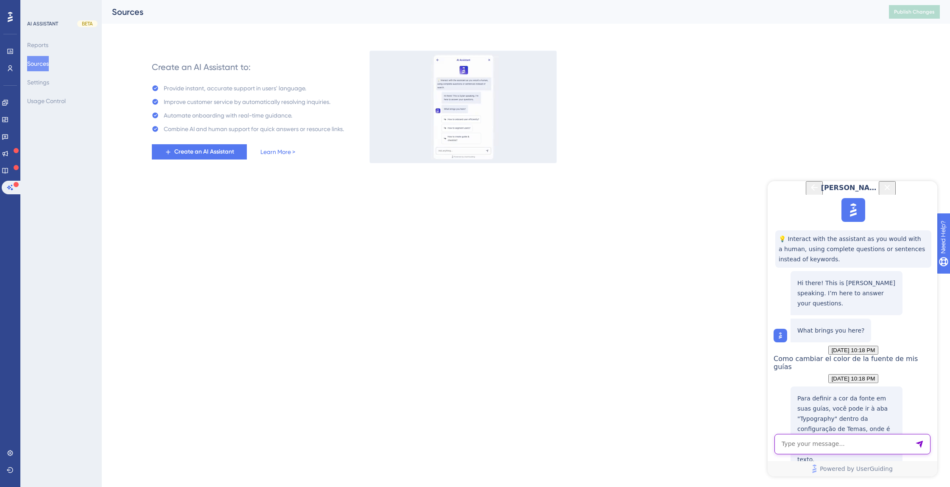
click at [811, 443] on textarea "AI Assistant Text Input" at bounding box center [852, 444] width 156 height 20
click at [835, 442] on textarea "AI Assistant Text Input" at bounding box center [852, 444] width 156 height 20
paste textarea "I want all the fonts in the body and headings to be black."
type textarea "I want all the fonts in the body and headings to be black."
click at [916, 447] on icon "Send Message" at bounding box center [919, 444] width 8 height 8
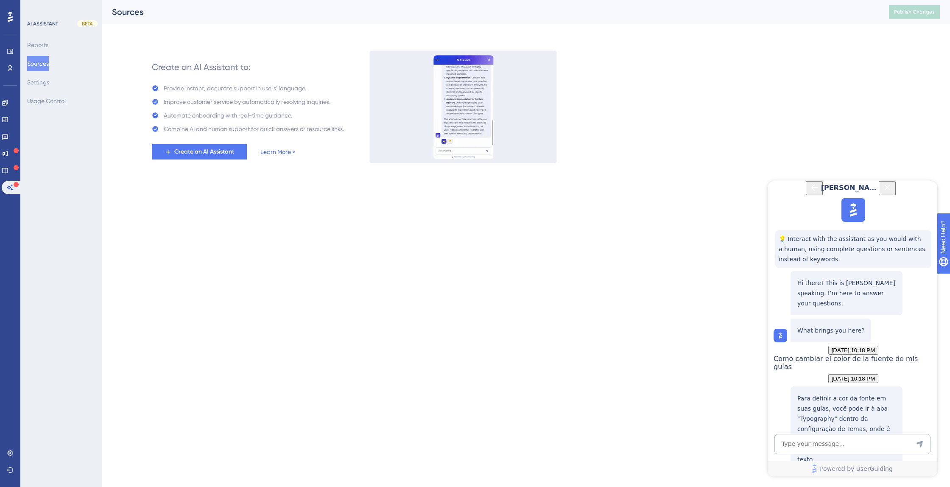
scroll to position [307, 0]
drag, startPoint x: 887, startPoint y: 369, endPoint x: 863, endPoint y: 368, distance: 23.8
click at [7, 450] on link at bounding box center [10, 453] width 7 height 14
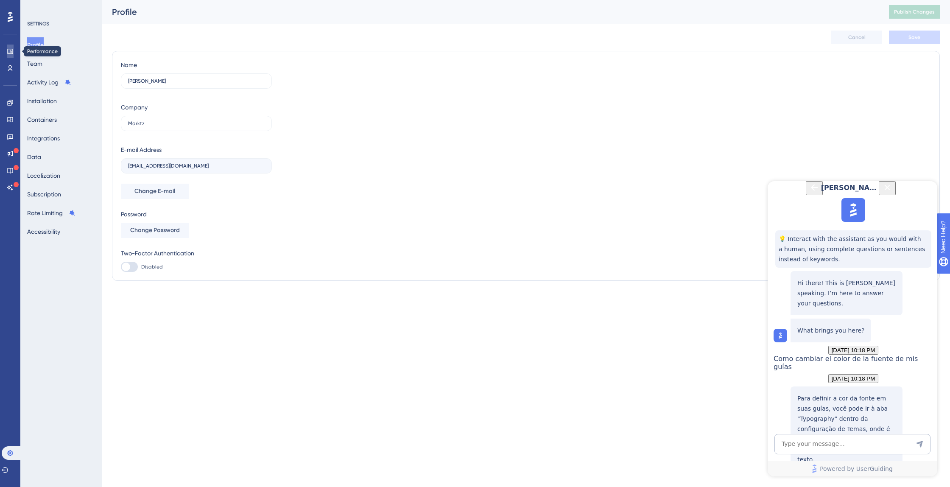
click at [9, 50] on icon at bounding box center [10, 51] width 7 height 7
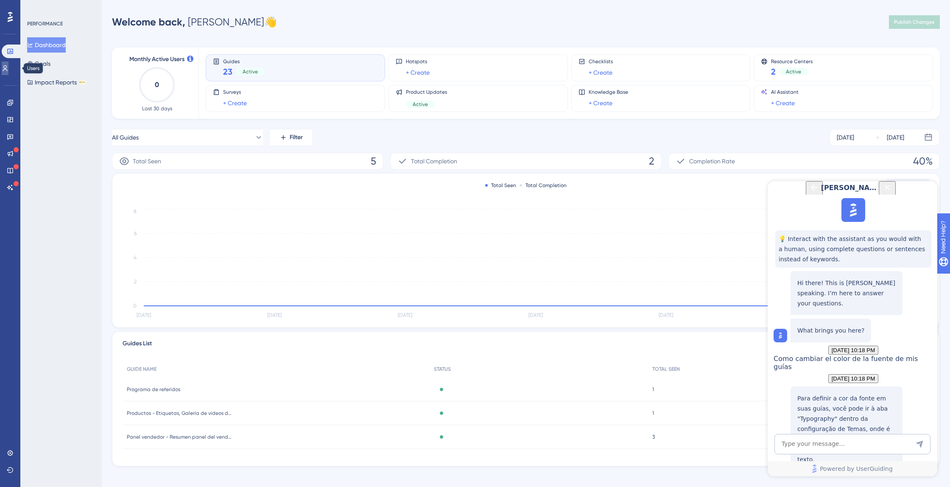
click at [8, 64] on link at bounding box center [5, 68] width 7 height 14
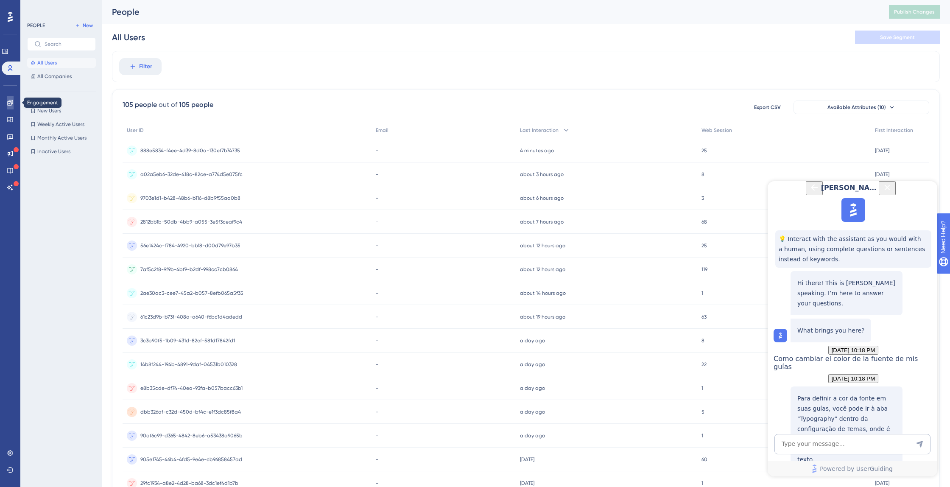
click at [13, 106] on icon at bounding box center [10, 102] width 7 height 7
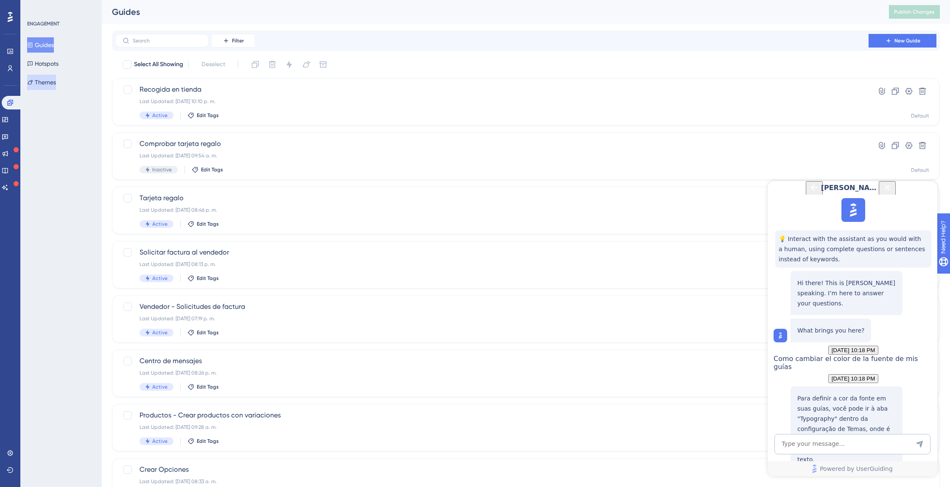
click at [44, 84] on button "Themes" at bounding box center [41, 82] width 29 height 15
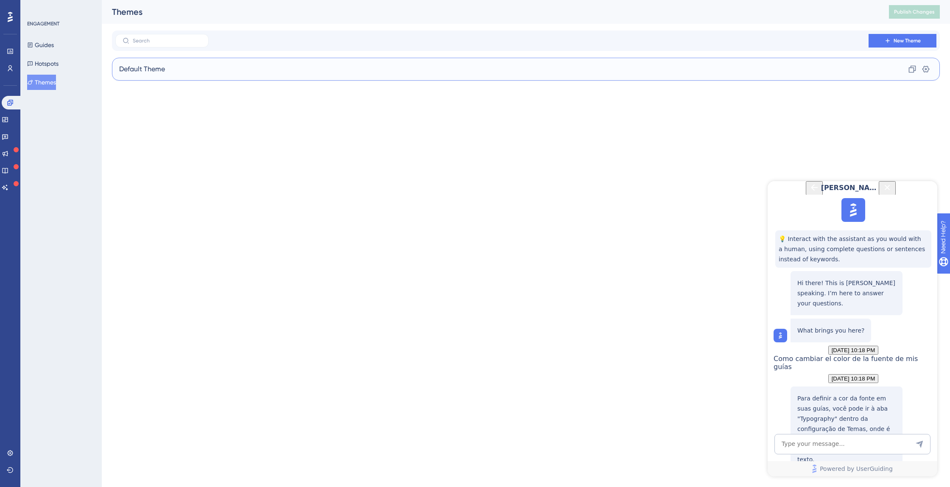
click at [204, 70] on div "Default Theme Clone Settings" at bounding box center [525, 69] width 827 height 23
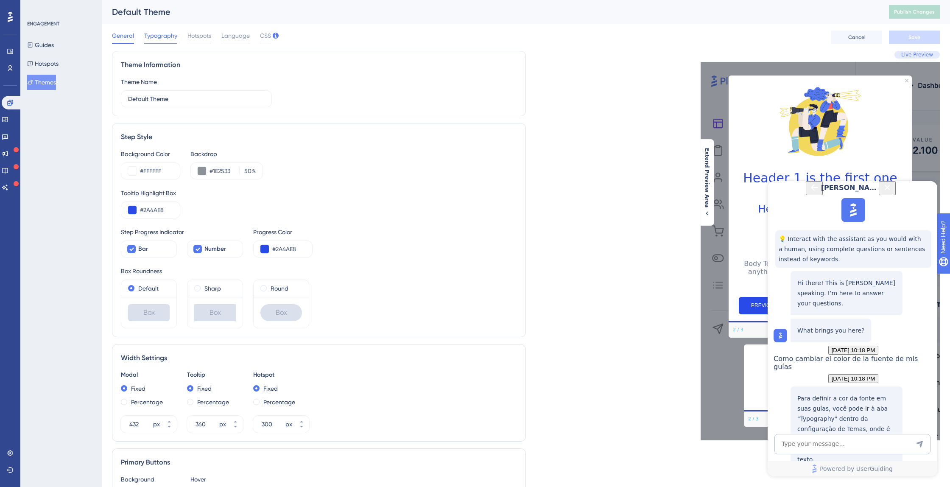
click at [169, 32] on span "Typography" at bounding box center [160, 36] width 33 height 10
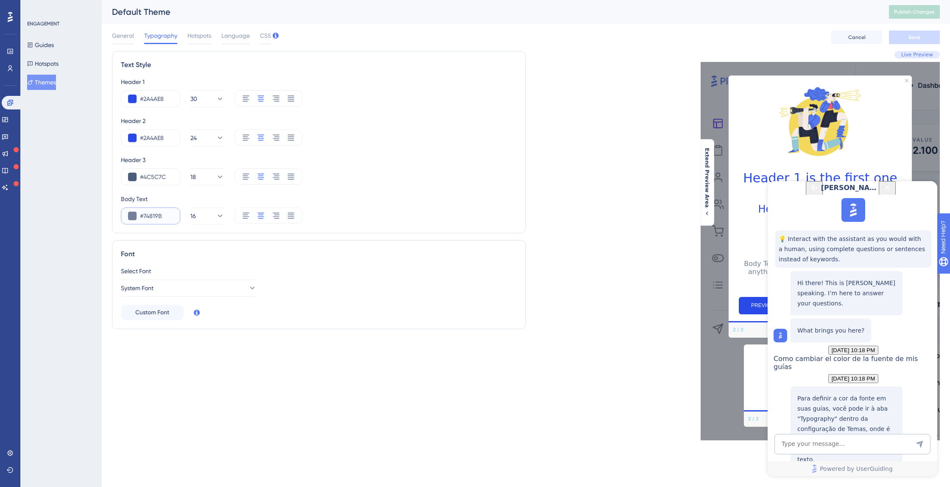
click at [155, 214] on input "#74819B" at bounding box center [156, 216] width 33 height 10
click at [135, 215] on button at bounding box center [132, 216] width 8 height 8
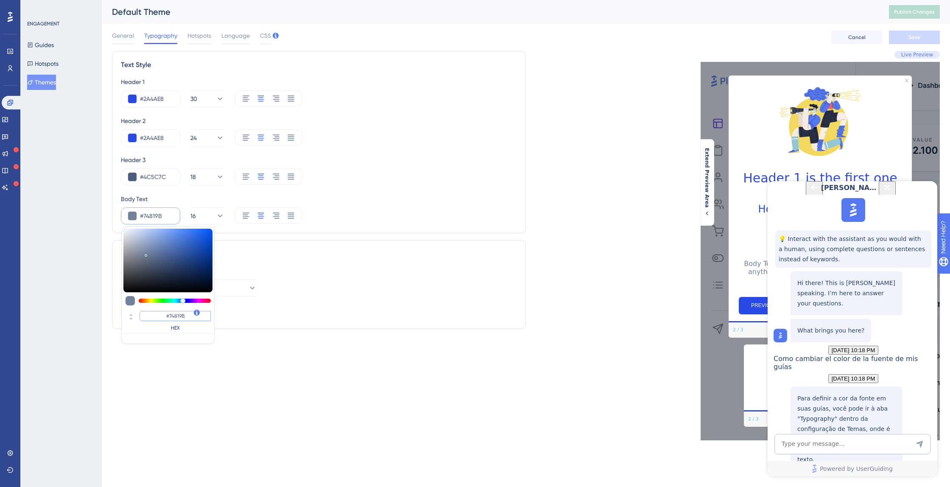
click at [180, 317] on input "#74819B" at bounding box center [174, 316] width 71 height 10
type input "#00000"
type input "#000000"
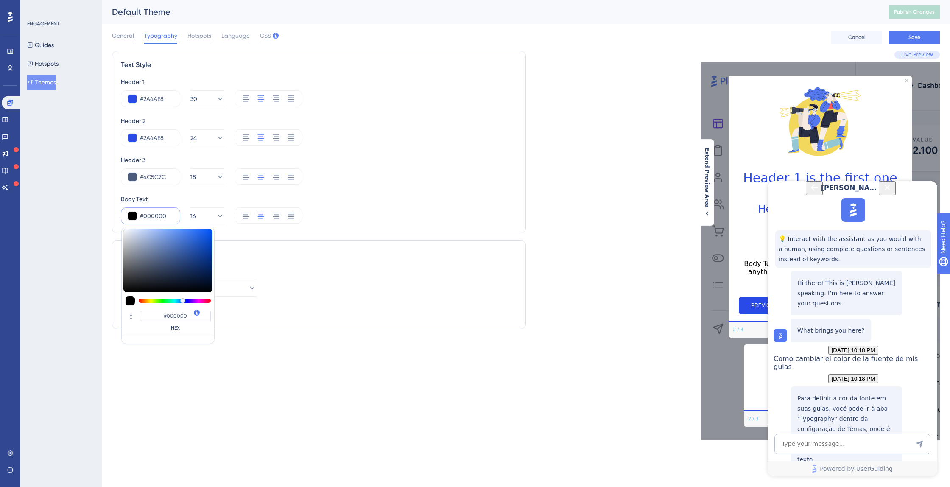
click at [274, 273] on div "Select Font" at bounding box center [319, 271] width 396 height 10
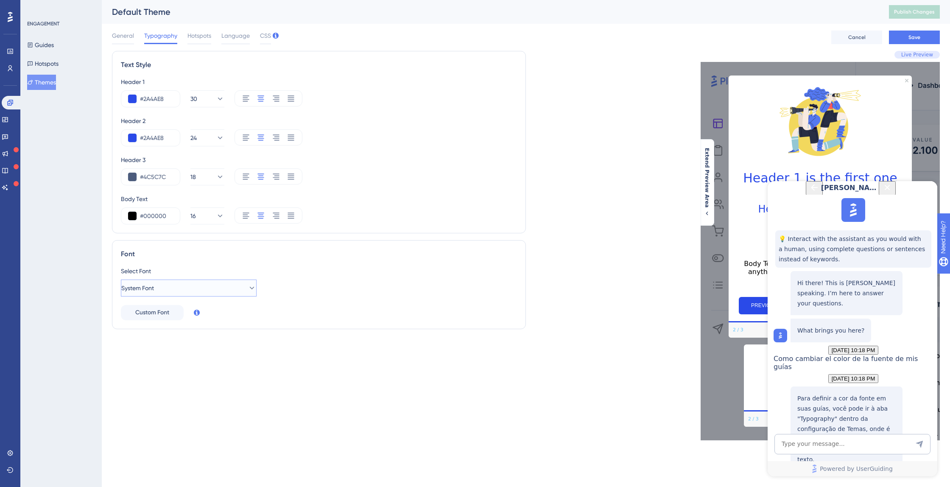
click at [180, 287] on button "System Font" at bounding box center [189, 287] width 136 height 17
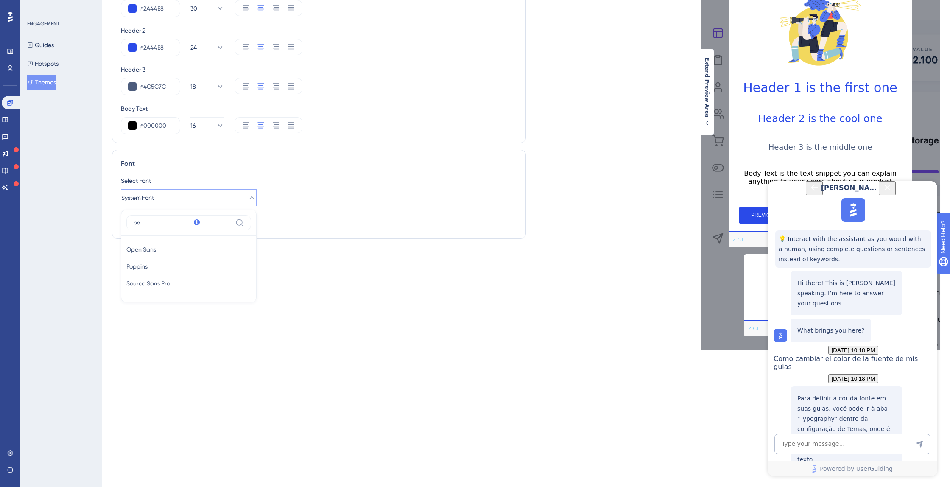
scroll to position [12, 0]
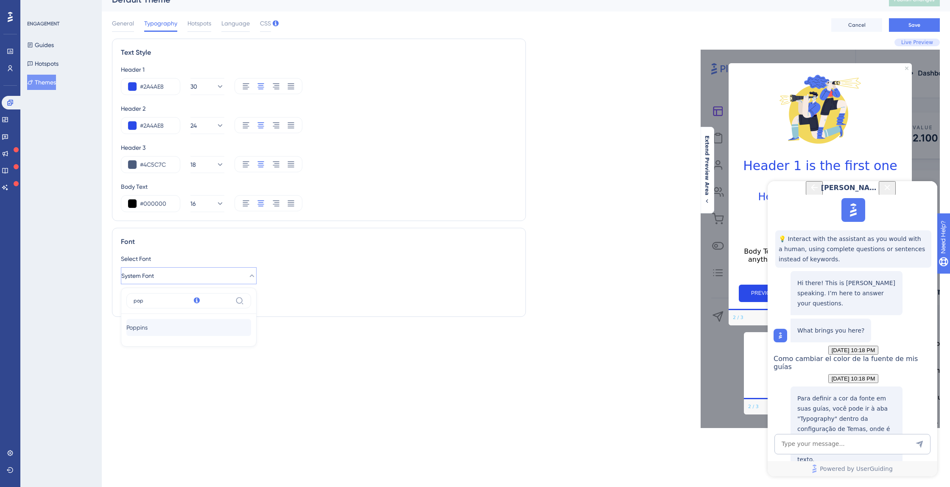
type input "pop"
click at [137, 322] on span "Poppins" at bounding box center [136, 327] width 21 height 10
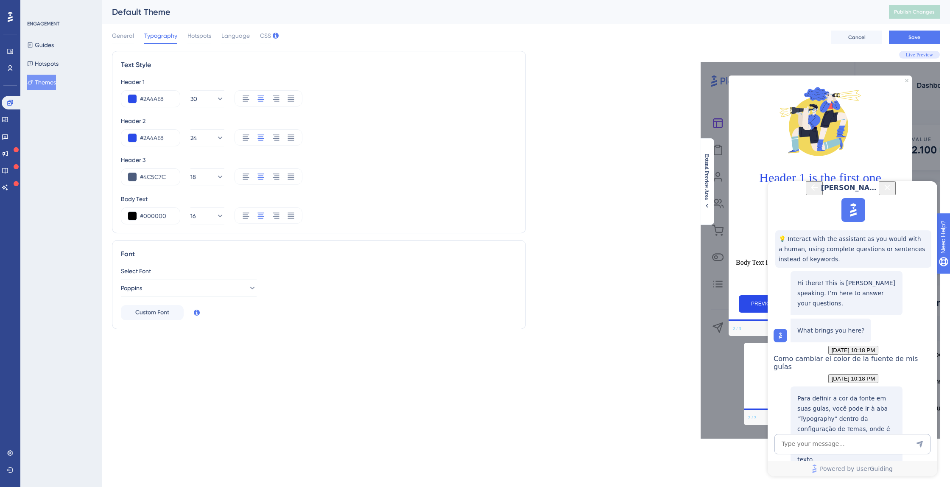
scroll to position [0, 0]
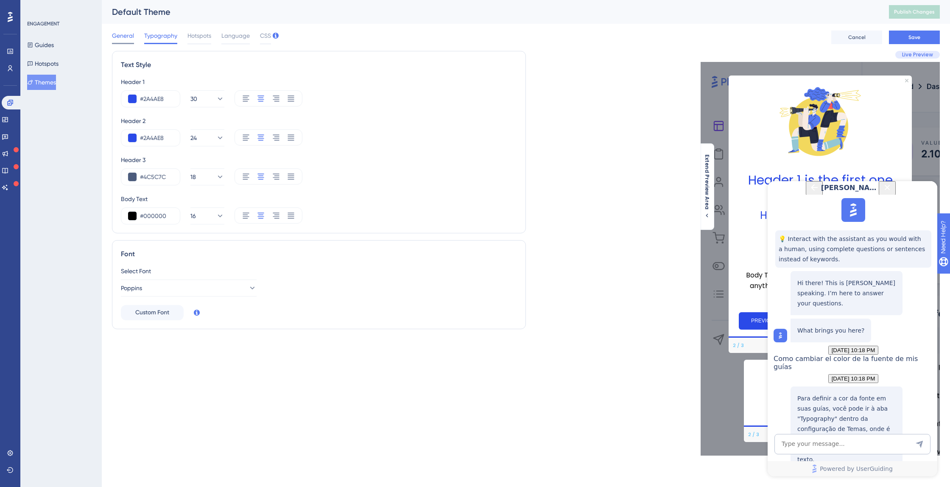
click at [133, 37] on span "General" at bounding box center [123, 36] width 22 height 10
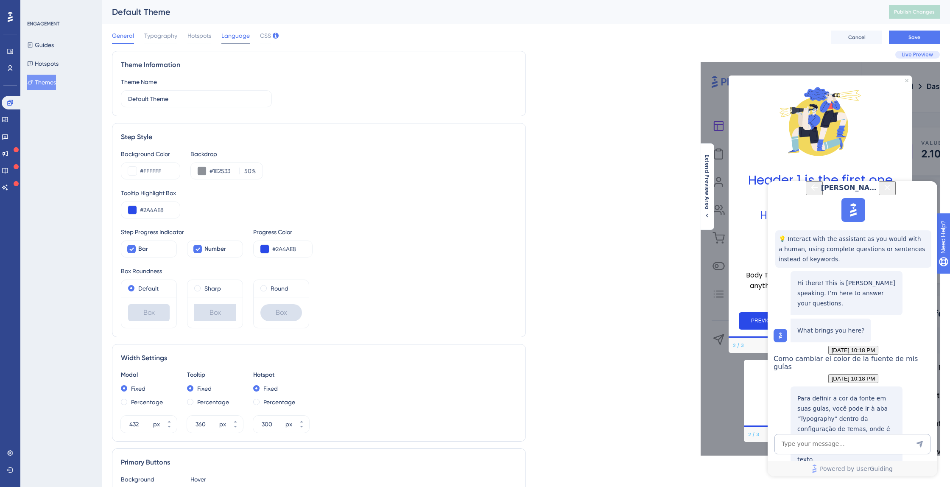
click at [223, 32] on span "Language" at bounding box center [235, 36] width 28 height 10
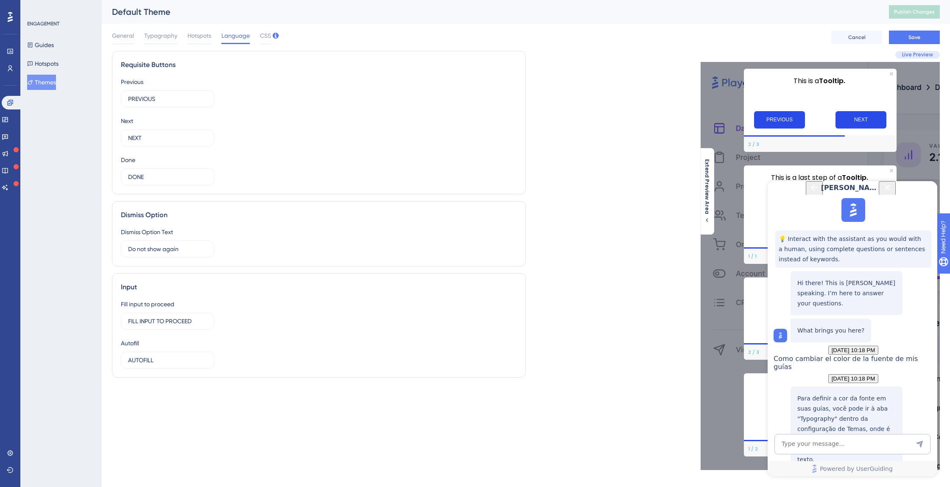
click at [150, 147] on div "Previous PREVIOUS 8 Next NEXT 12 Done DONE 12" at bounding box center [319, 131] width 396 height 109
click at [153, 139] on input "NEXT" at bounding box center [163, 137] width 71 height 9
type input "CONTINUAR"
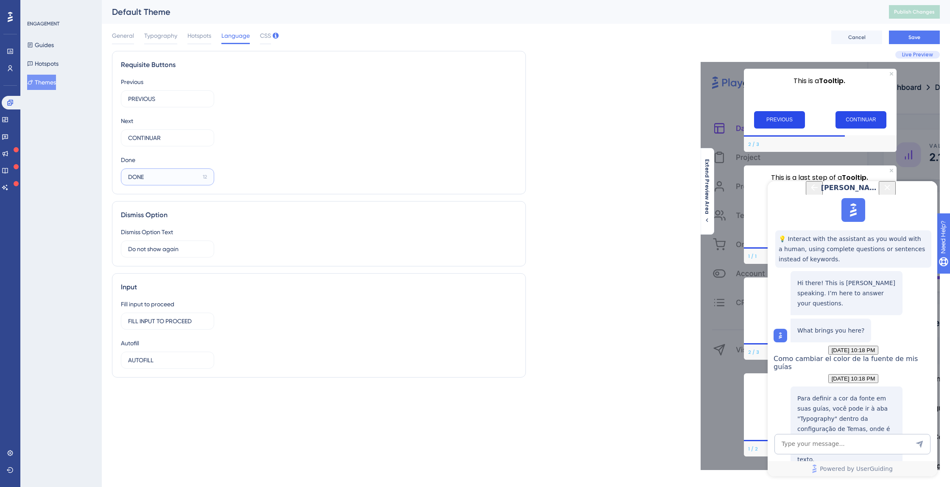
click at [143, 173] on input "DONE" at bounding box center [163, 176] width 71 height 9
type input "H"
click at [136, 102] on input "PREVIOUS" at bounding box center [164, 98] width 72 height 9
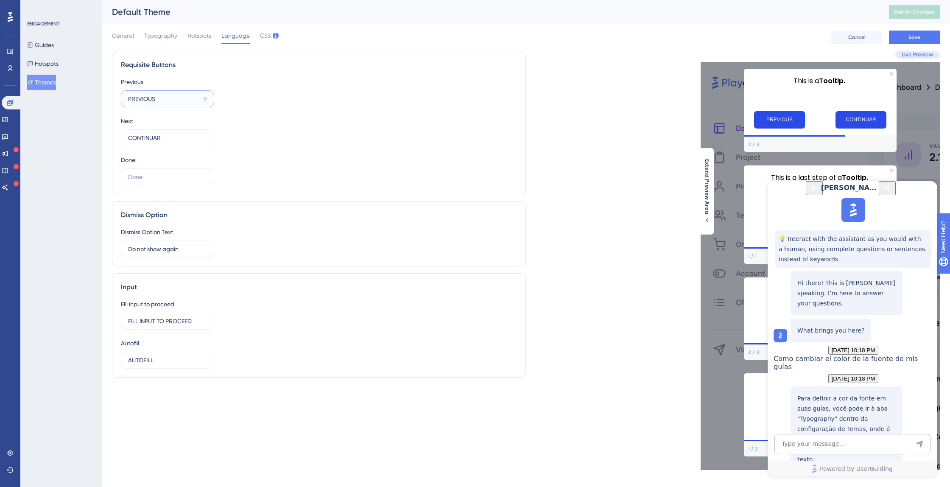
click at [136, 102] on input "PREVIOUS" at bounding box center [164, 98] width 72 height 9
type input "ANTERIOR"
click at [149, 173] on input "16" at bounding box center [163, 176] width 71 height 9
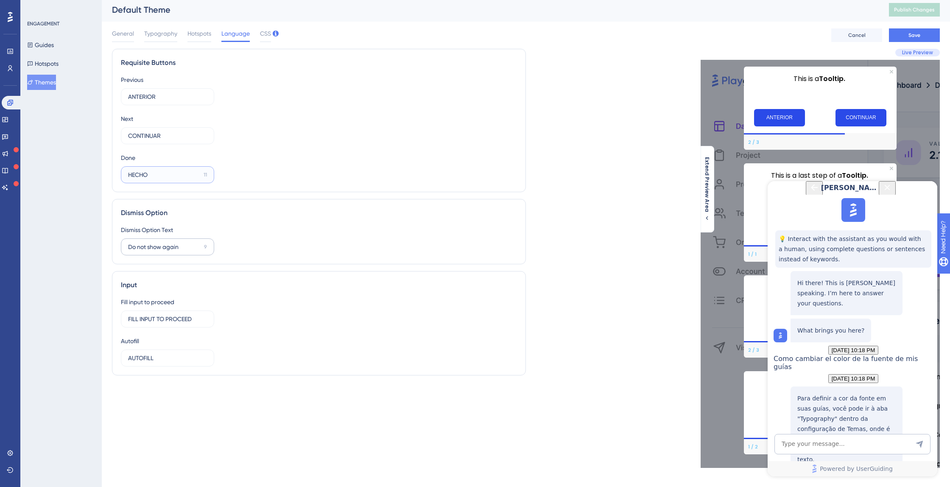
type input "HECHO"
drag, startPoint x: 184, startPoint y: 247, endPoint x: 91, endPoint y: 243, distance: 93.3
click at [102, 243] on div "Performance Users Engagement Widgets Feedback Product Updates Knowledge Base AI…" at bounding box center [526, 239] width 848 height 483
paste input "No volver a mostrar"
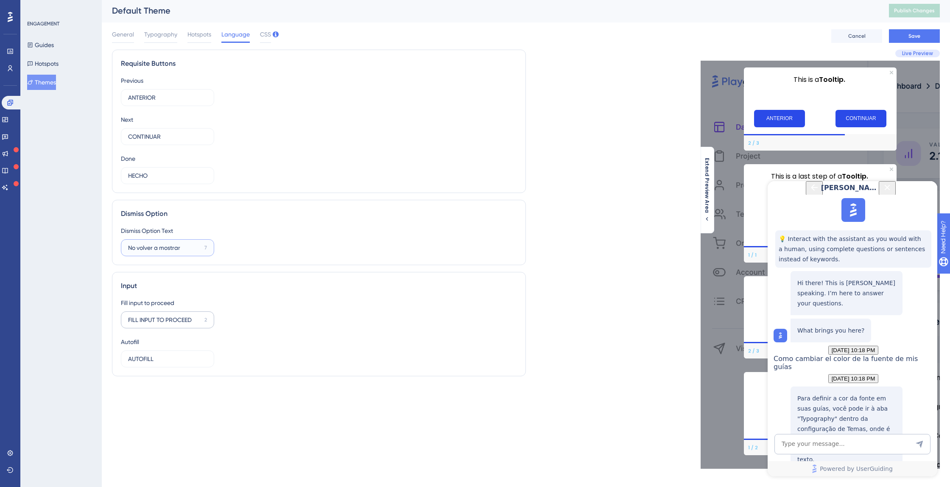
type input "No volver a mostrar"
click at [183, 317] on input "FILL INPUT TO PROCEED" at bounding box center [164, 319] width 73 height 9
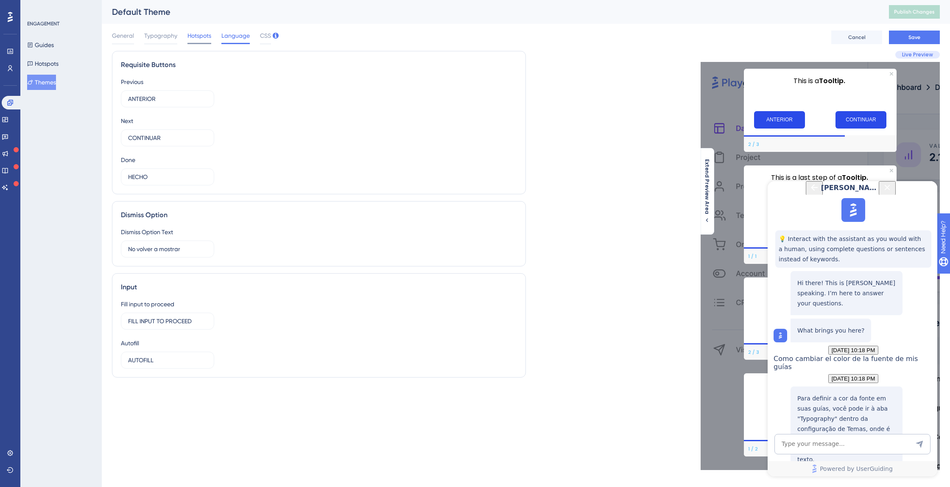
click at [200, 36] on span "Hotspots" at bounding box center [199, 36] width 24 height 10
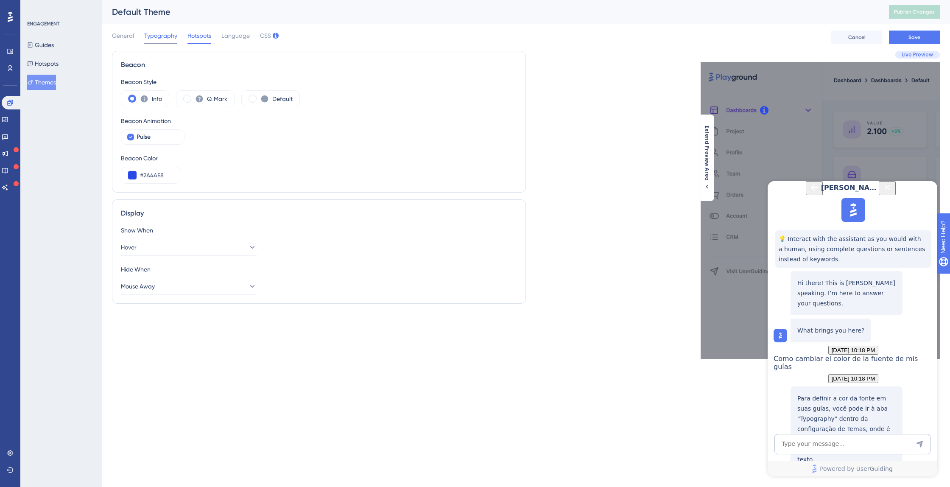
click at [173, 41] on div "Typography" at bounding box center [160, 38] width 33 height 14
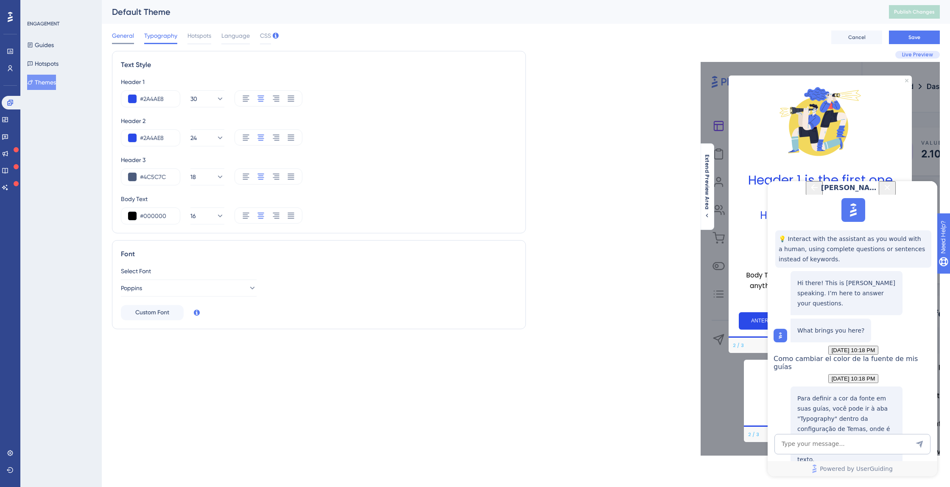
click at [119, 40] on span "General" at bounding box center [123, 36] width 22 height 10
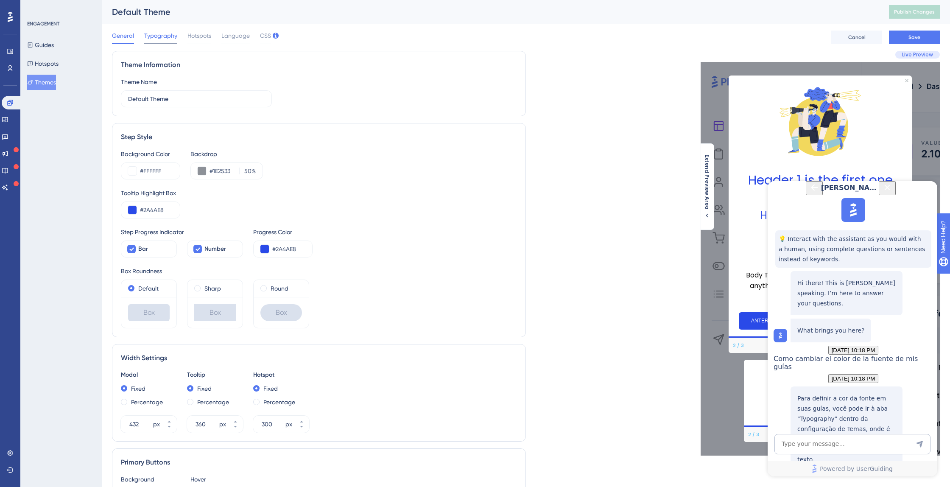
click at [170, 33] on span "Typography" at bounding box center [160, 36] width 33 height 10
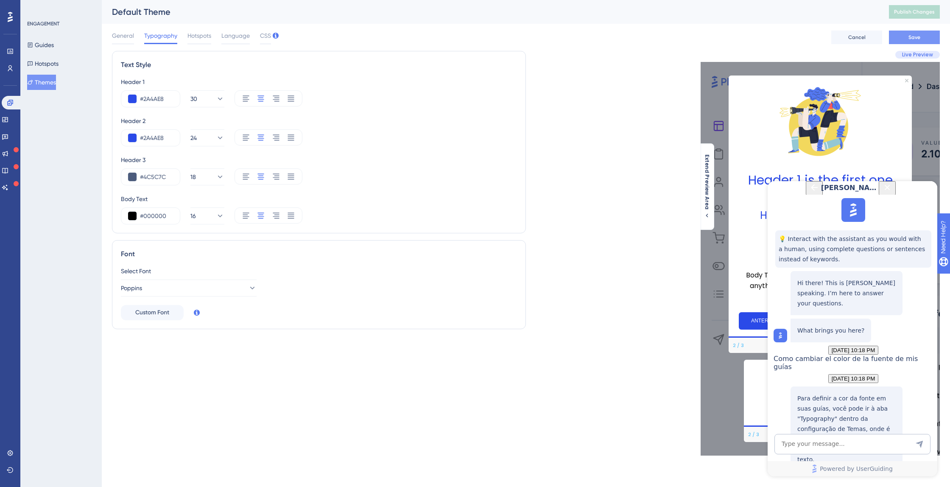
click at [914, 38] on span "Save" at bounding box center [914, 37] width 12 height 7
click at [915, 10] on span "Publish Changes" at bounding box center [914, 11] width 41 height 7
